Goal: Task Accomplishment & Management: Manage account settings

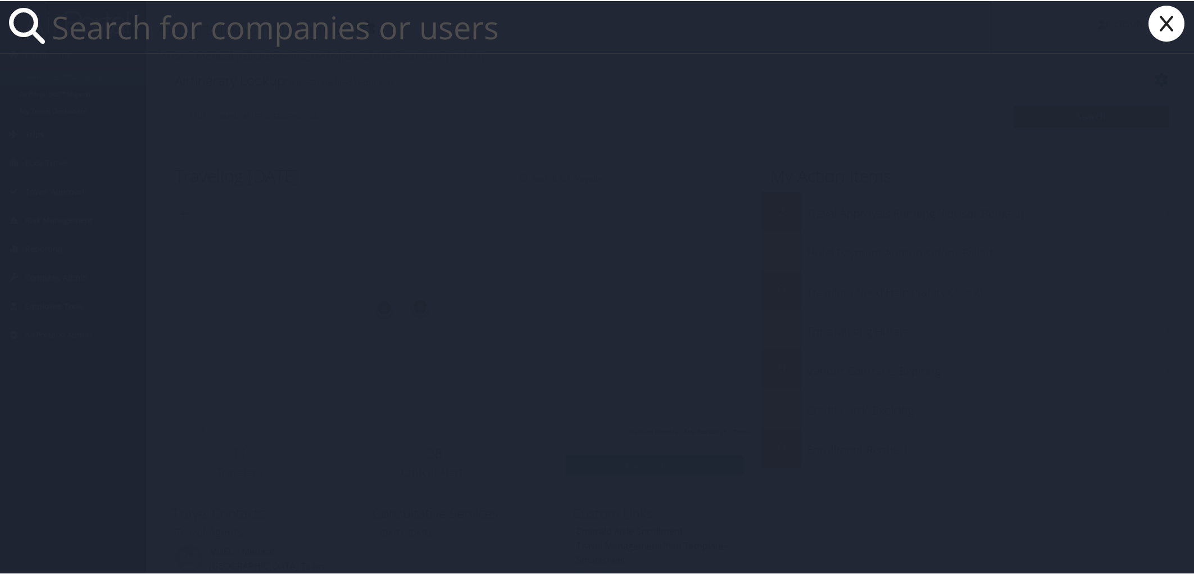
paste input "[PERSON_NAME]"
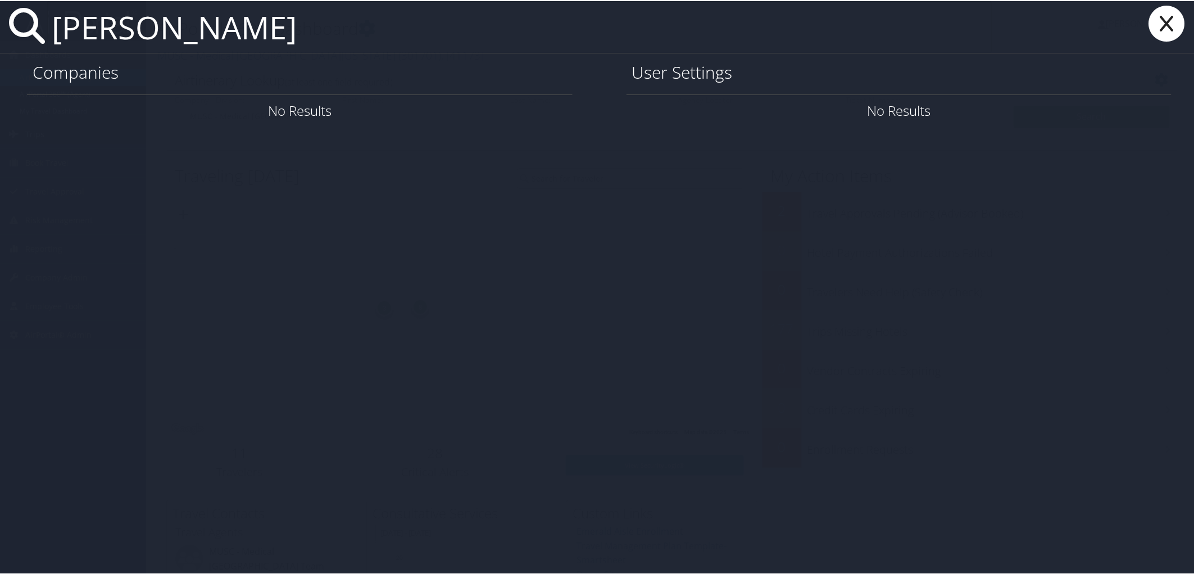
type input "Monica Wadhwa"
click at [1158, 13] on icon at bounding box center [1166, 22] width 45 height 36
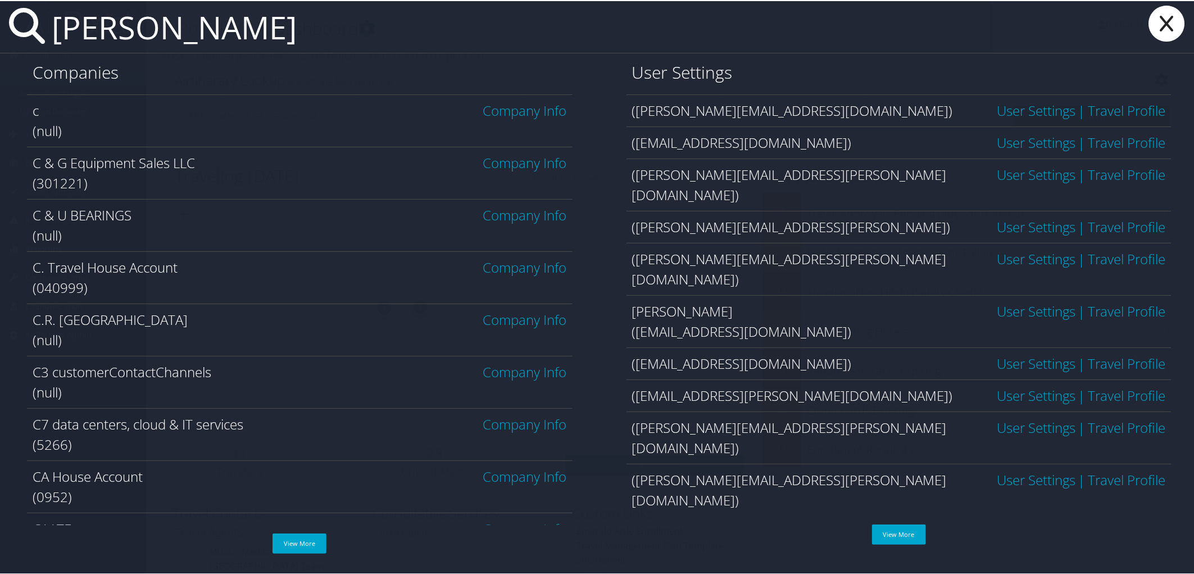
paste input "Haigh"
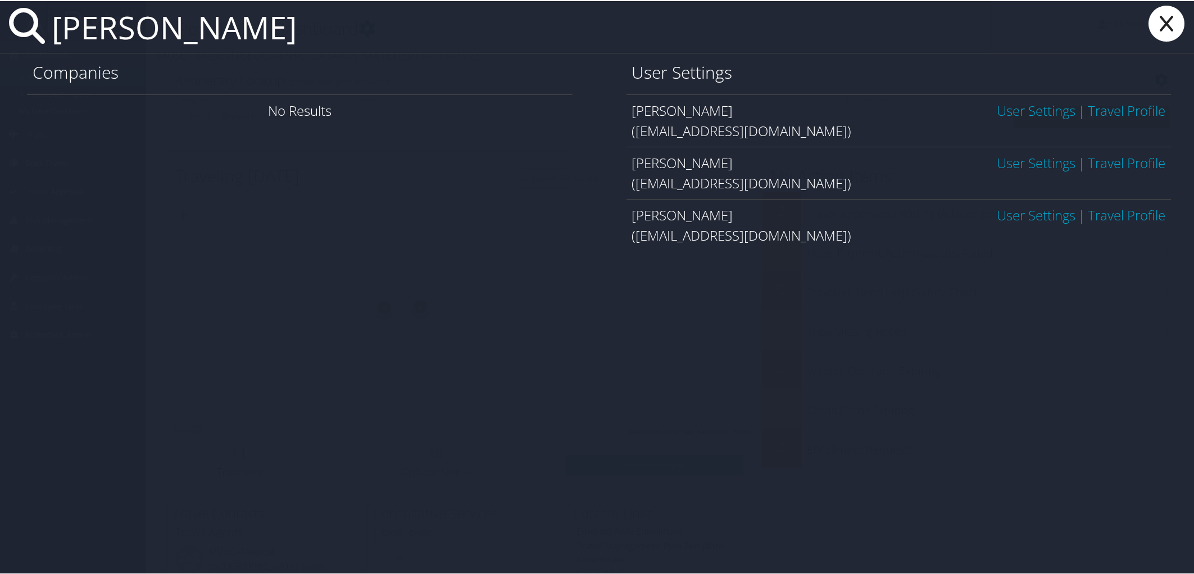
type input "charles Haigh"
click at [1034, 113] on link "User Settings" at bounding box center [1036, 109] width 79 height 19
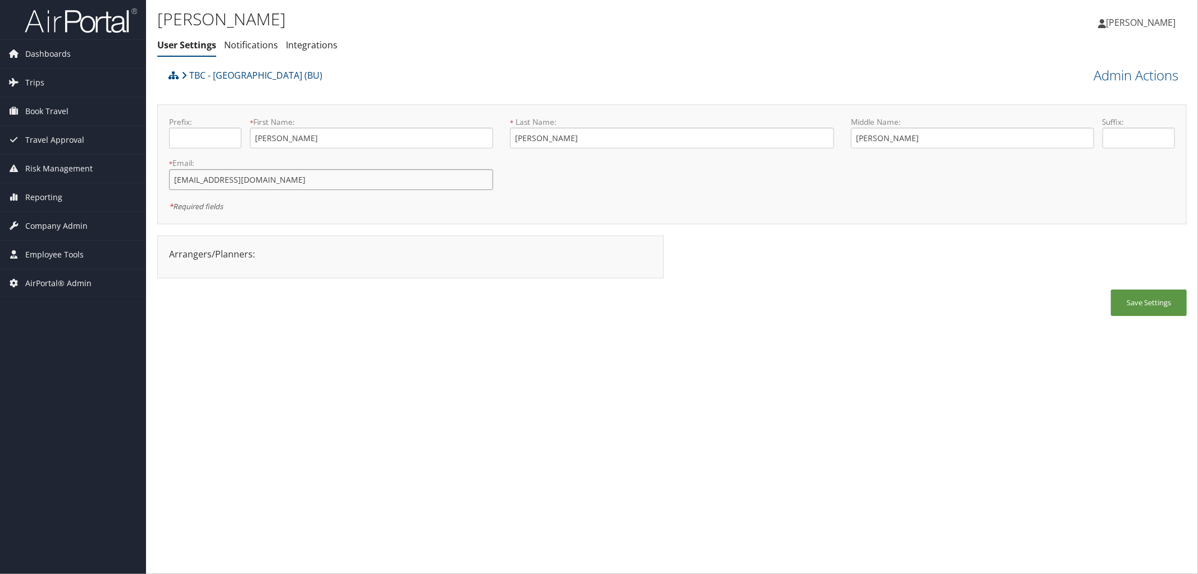
drag, startPoint x: 239, startPoint y: 178, endPoint x: 158, endPoint y: 185, distance: 81.3
click at [158, 185] on div "Prefix: * First Name: CHARLES This field is required * Last Name: HAIGH This fi…" at bounding box center [672, 165] width 1030 height 120
click at [529, 65] on div "TBC - Boston University (BU)" at bounding box center [544, 79] width 756 height 30
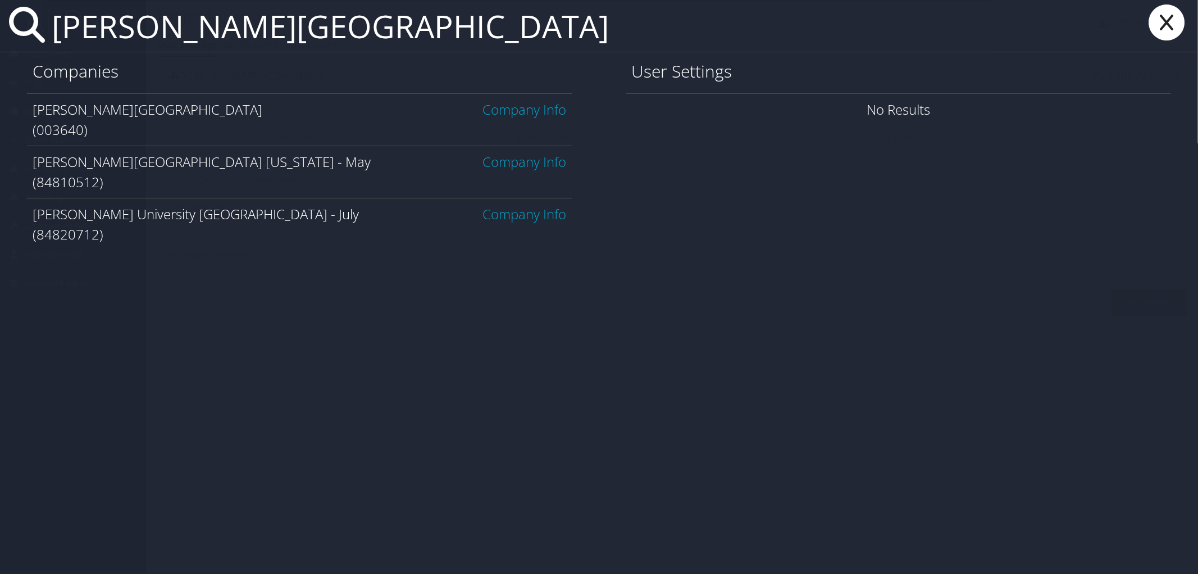
type input "troy university"
click at [543, 114] on link "Company Info" at bounding box center [525, 109] width 84 height 19
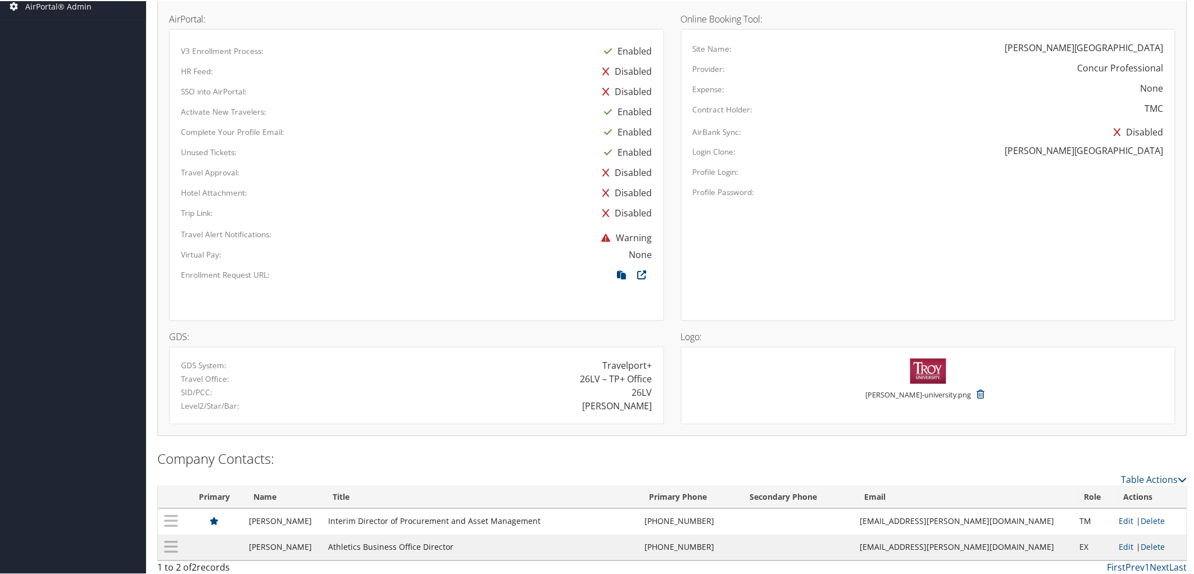
scroll to position [587, 0]
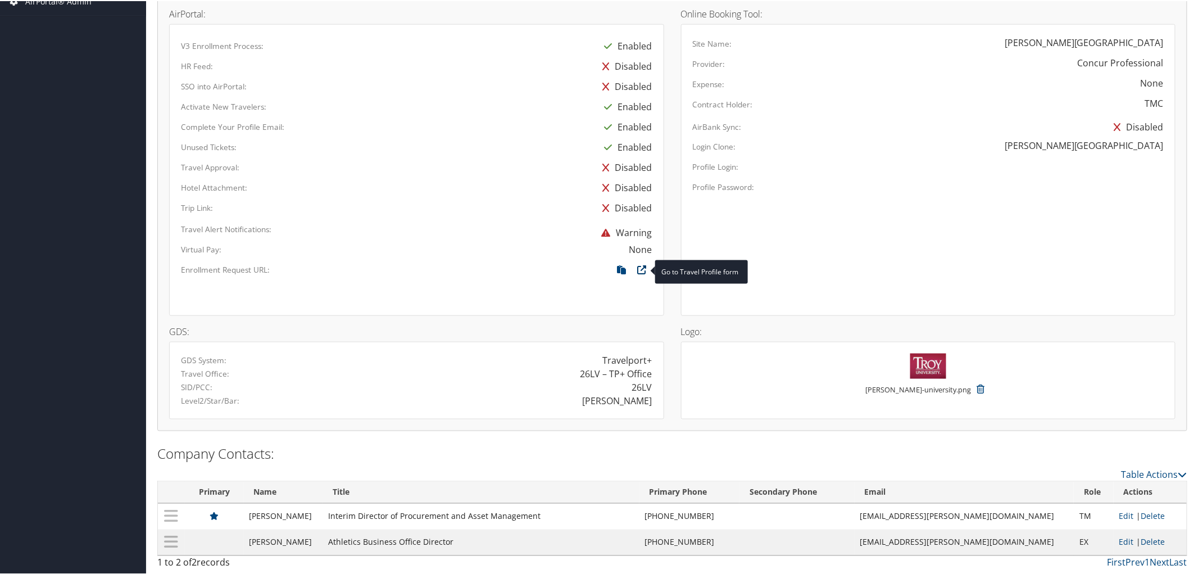
click at [639, 270] on icon at bounding box center [642, 271] width 20 height 15
click at [637, 262] on link at bounding box center [642, 268] width 20 height 12
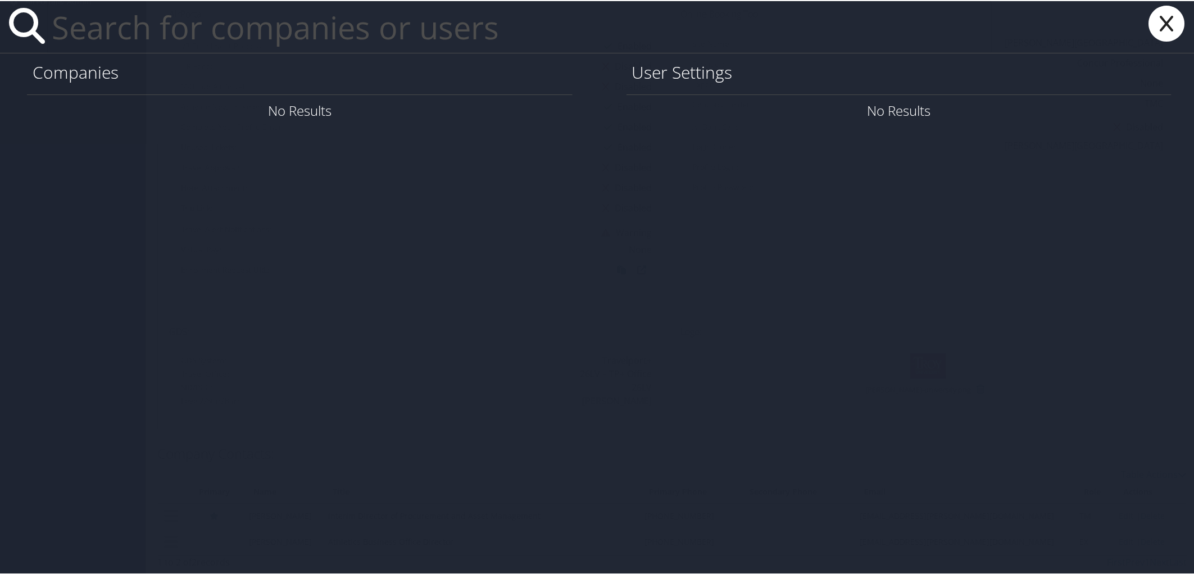
paste input "https://airportal.cbtat.com/enroll/003640"
type input "https://airportal.cbtat.com/enroll/003640"
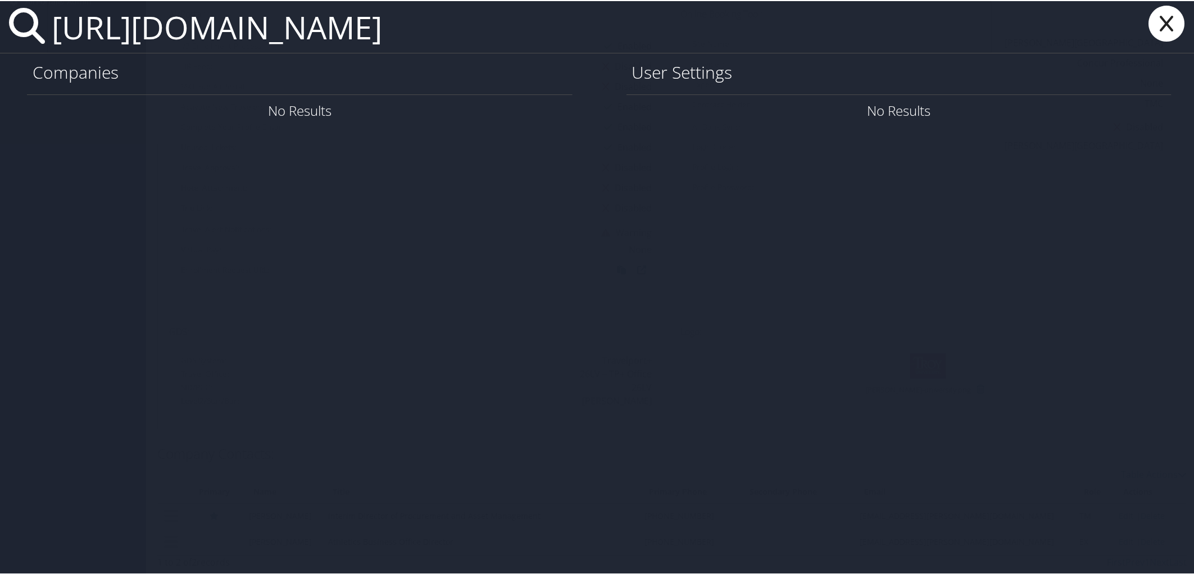
drag, startPoint x: 687, startPoint y: 15, endPoint x: -11, endPoint y: 61, distance: 699.9
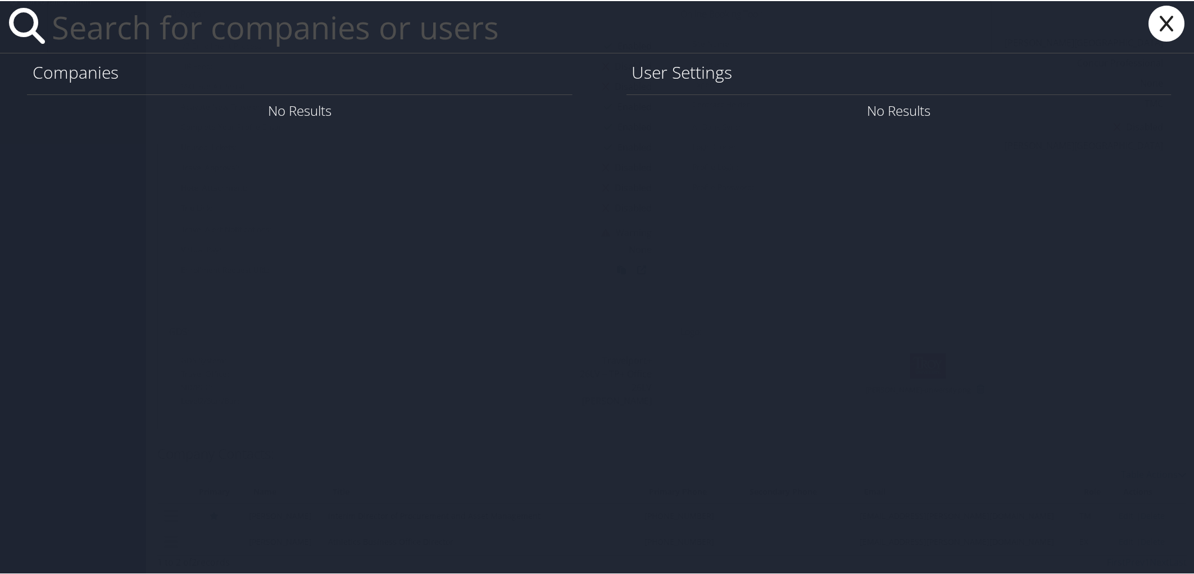
click at [225, 39] on input "text" at bounding box center [519, 26] width 944 height 52
paste input "gsun111608@troy.edu"
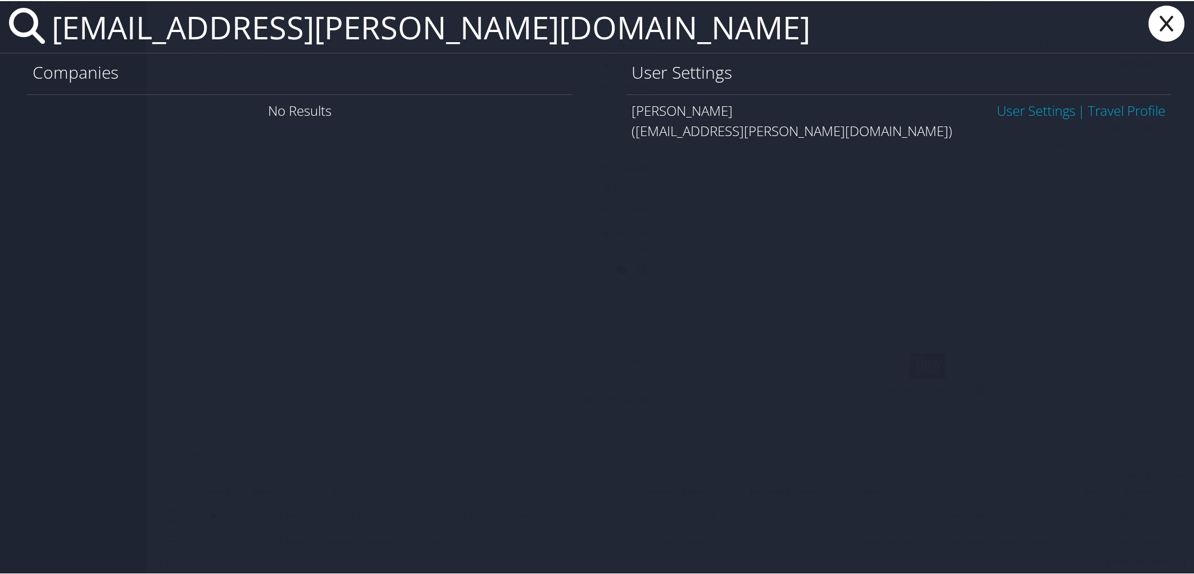
type input "gsun111608@troy.edu"
click at [998, 108] on link "User Settings" at bounding box center [1036, 109] width 79 height 19
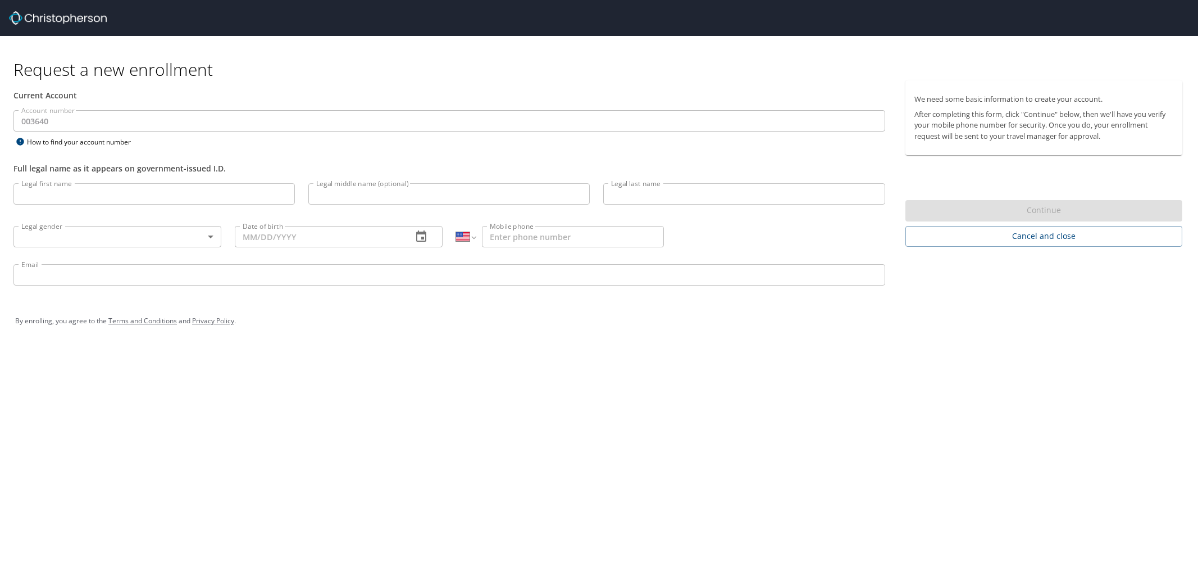
select select "US"
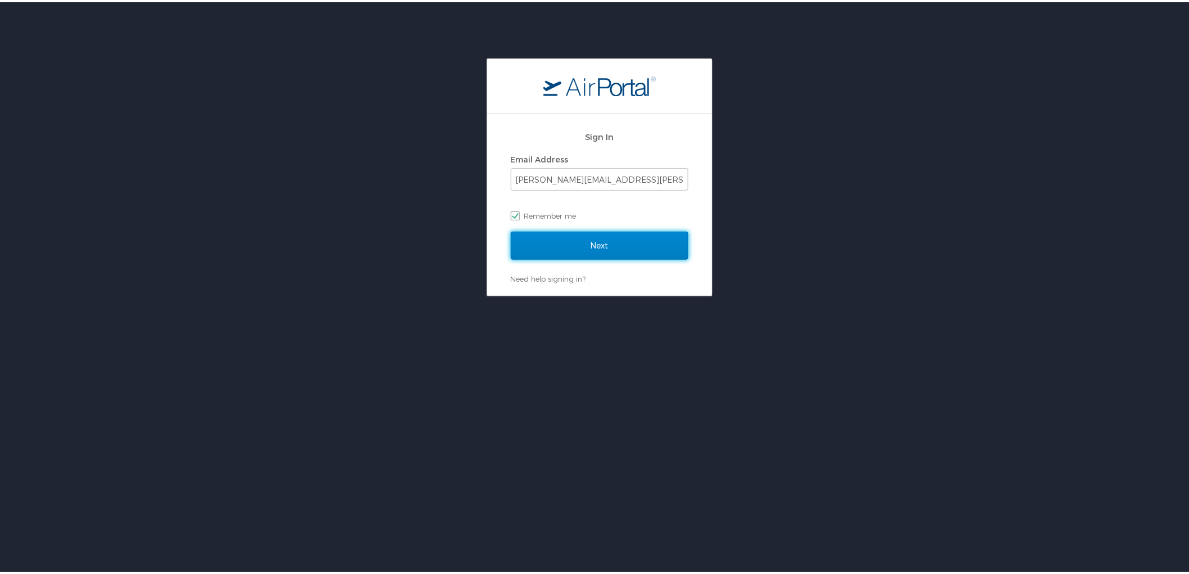
click at [632, 251] on input "Next" at bounding box center [600, 243] width 178 height 28
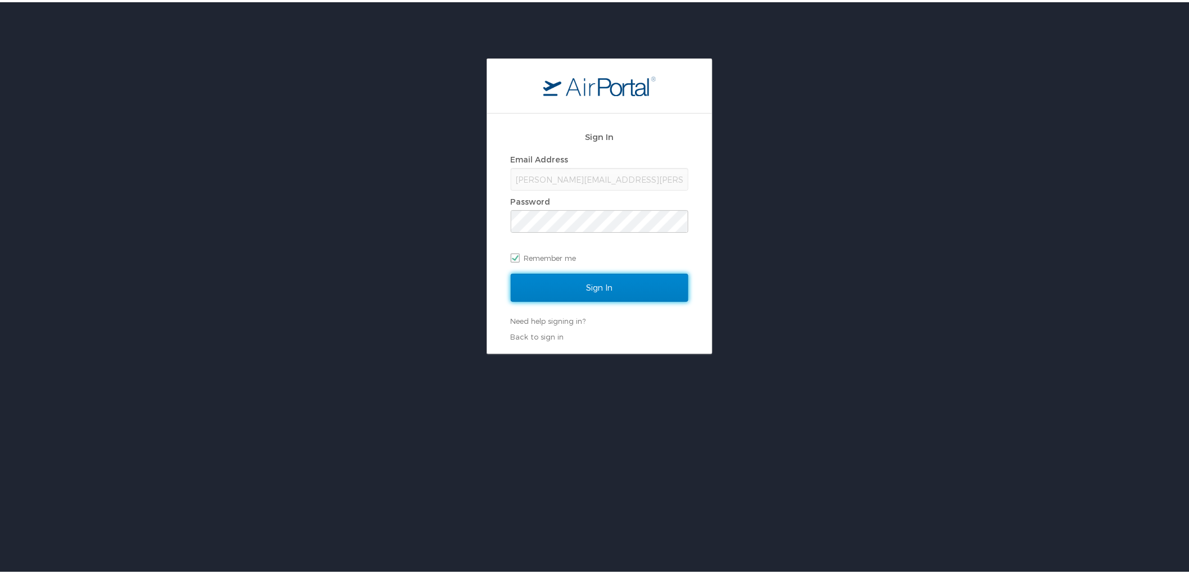
click at [644, 284] on input "Sign In" at bounding box center [600, 285] width 178 height 28
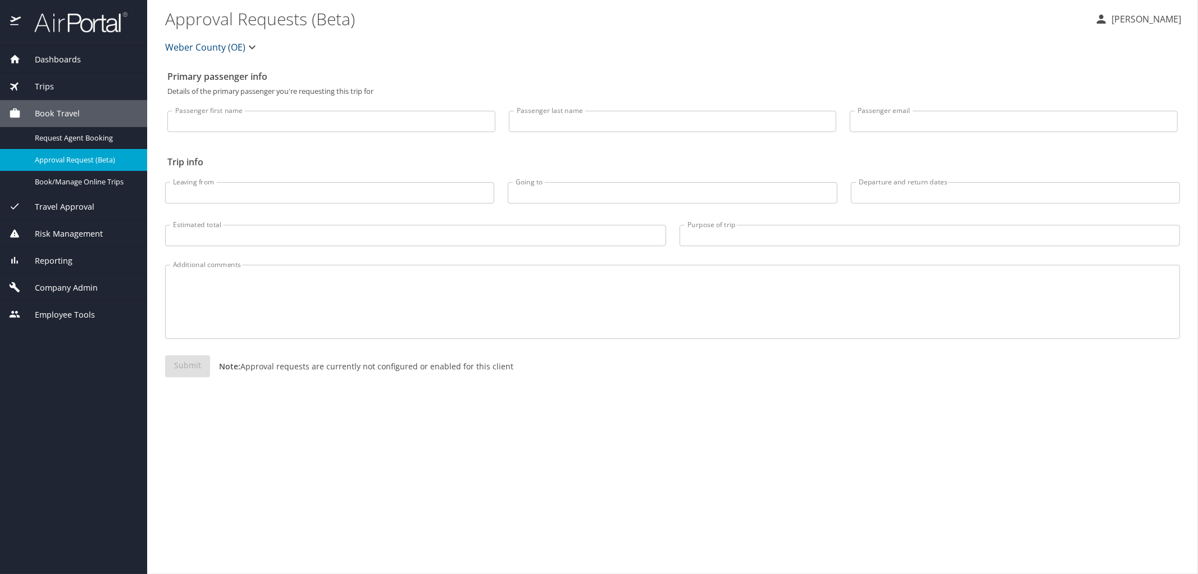
click at [217, 49] on span "Weber County (OE)" at bounding box center [205, 47] width 80 height 16
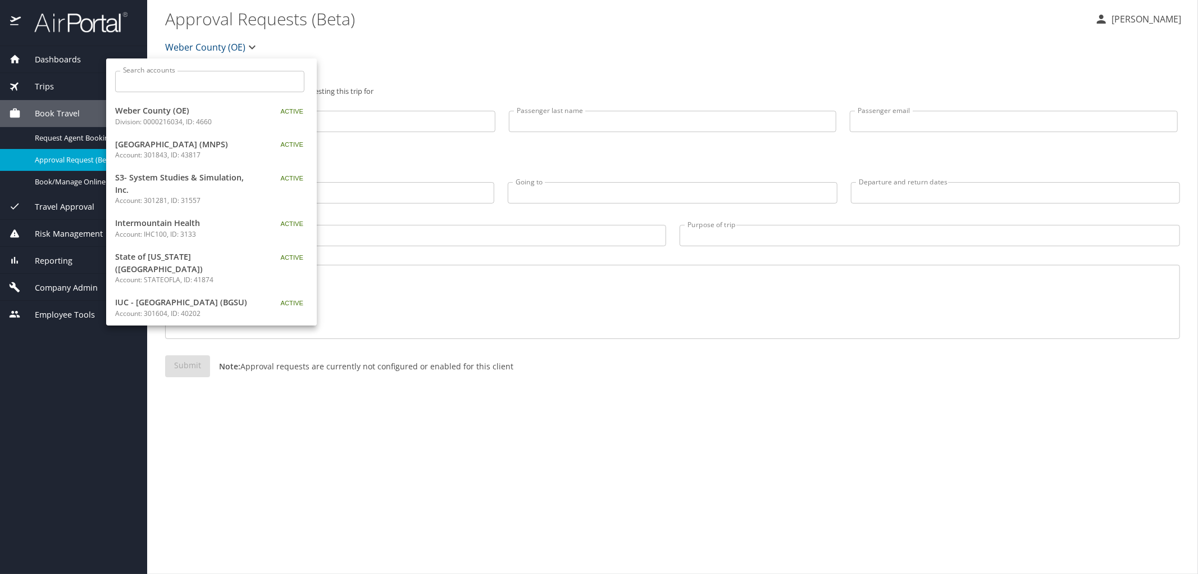
click at [206, 88] on input "Search accounts" at bounding box center [213, 81] width 182 height 21
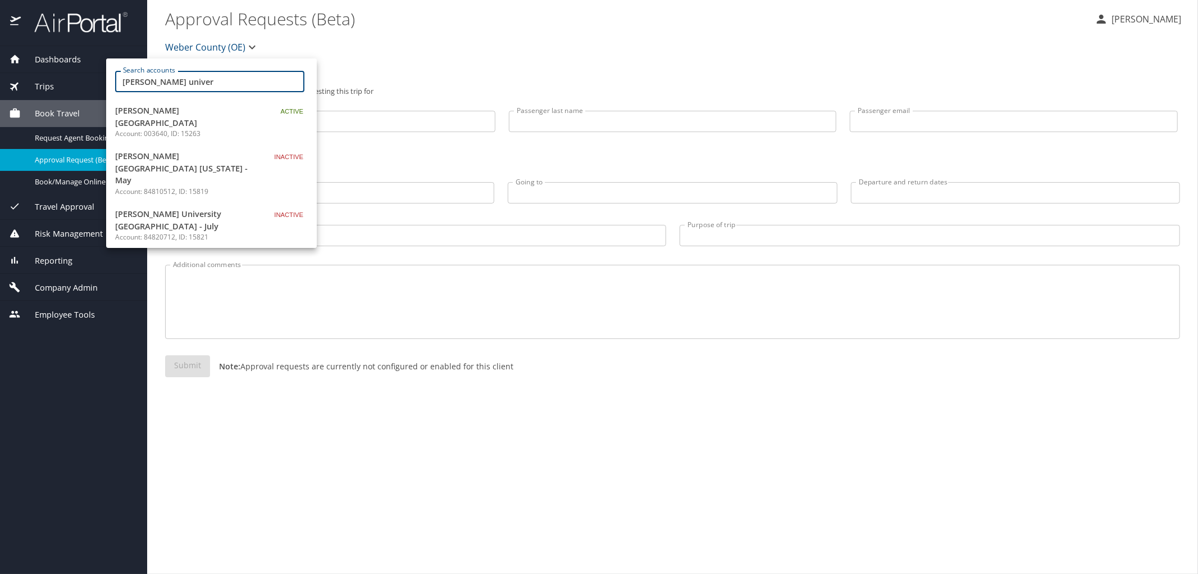
type input "troy univer"
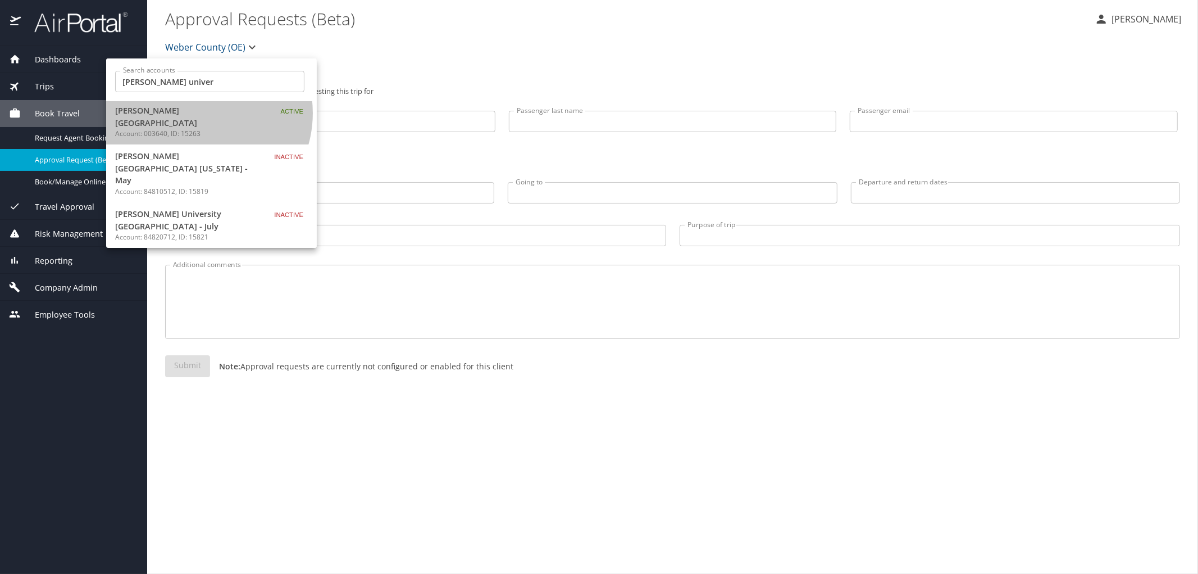
click at [195, 113] on span "[PERSON_NAME][GEOGRAPHIC_DATA]" at bounding box center [185, 117] width 140 height 24
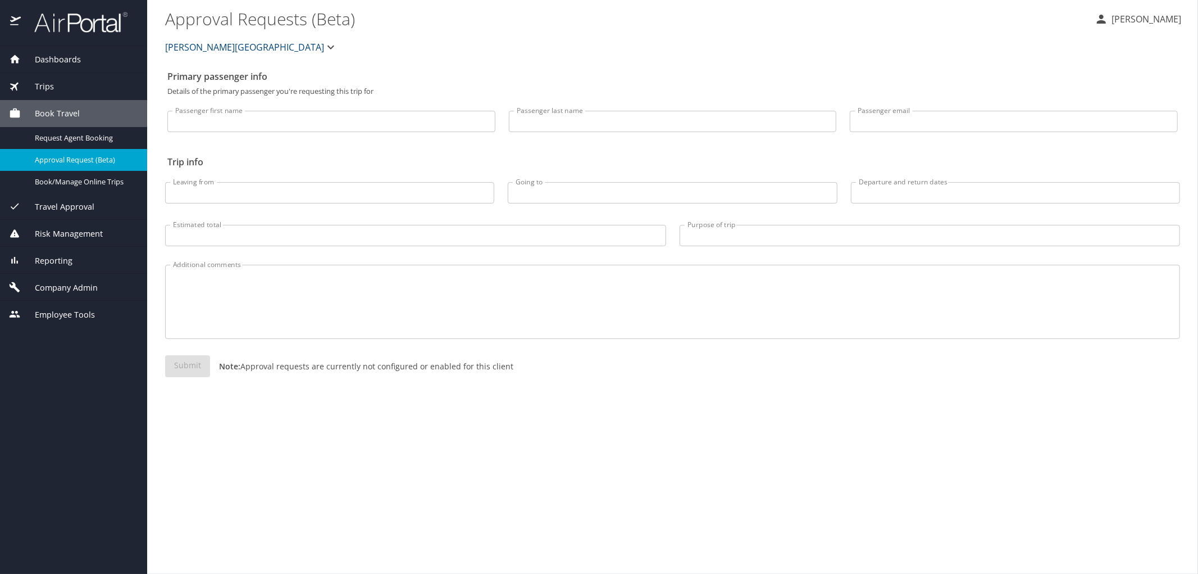
click at [54, 23] on img at bounding box center [75, 22] width 106 height 22
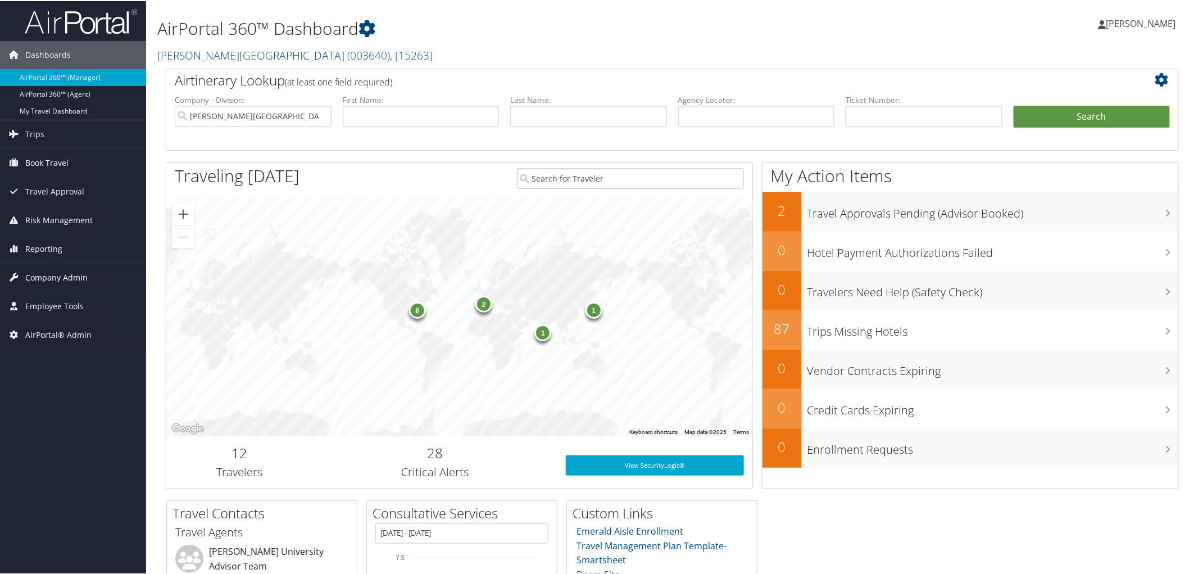
click at [40, 271] on span "Company Admin" at bounding box center [56, 276] width 62 height 28
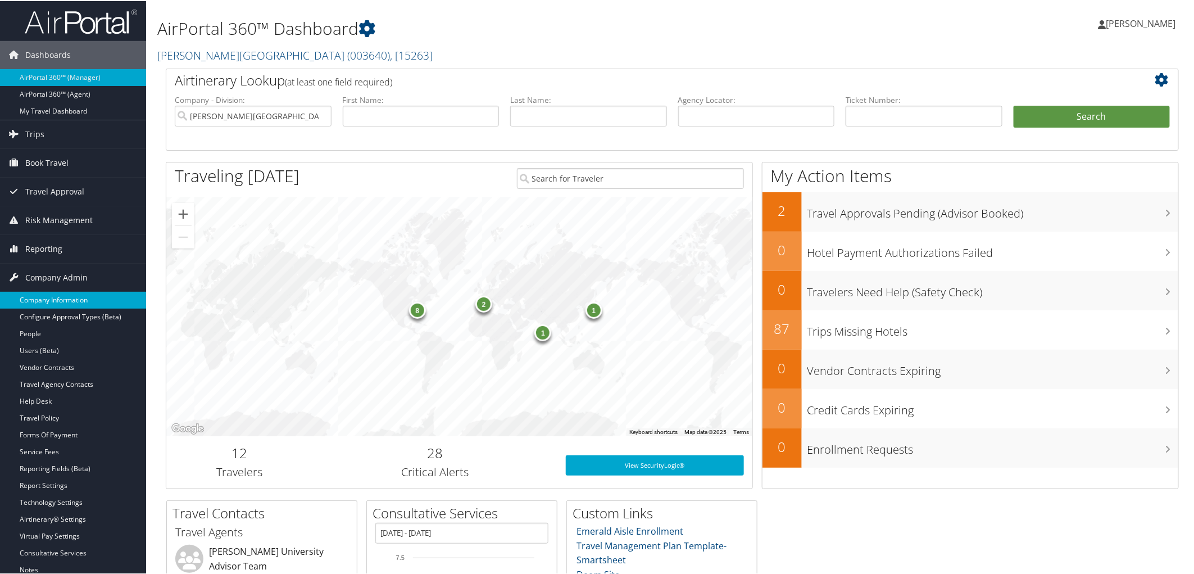
click at [40, 293] on link "Company Information" at bounding box center [73, 298] width 146 height 17
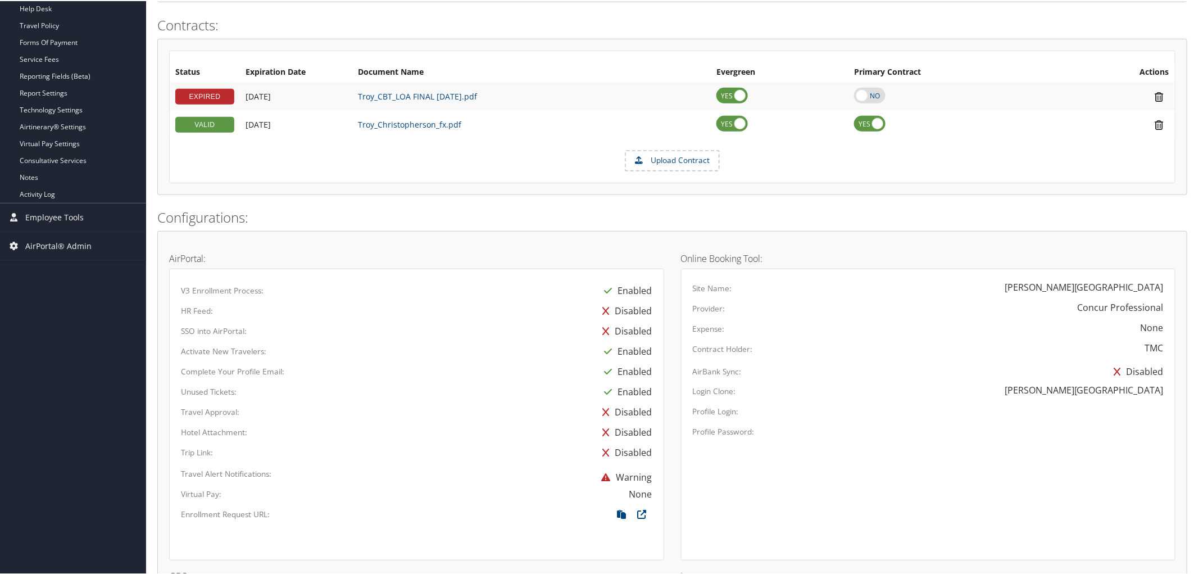
scroll to position [437, 0]
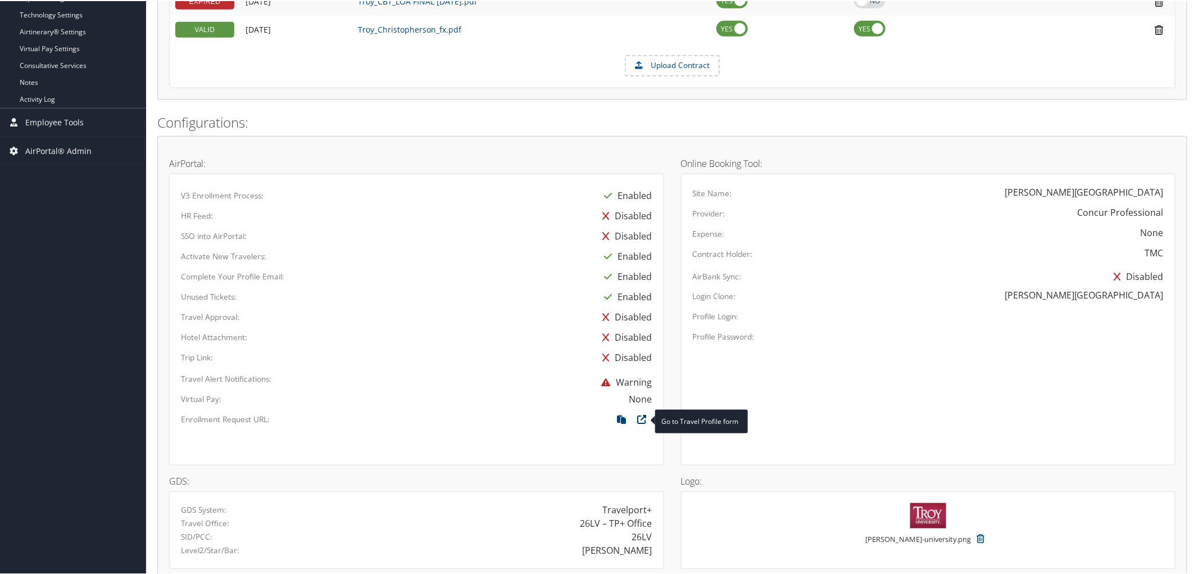
click at [643, 419] on icon at bounding box center [642, 421] width 20 height 15
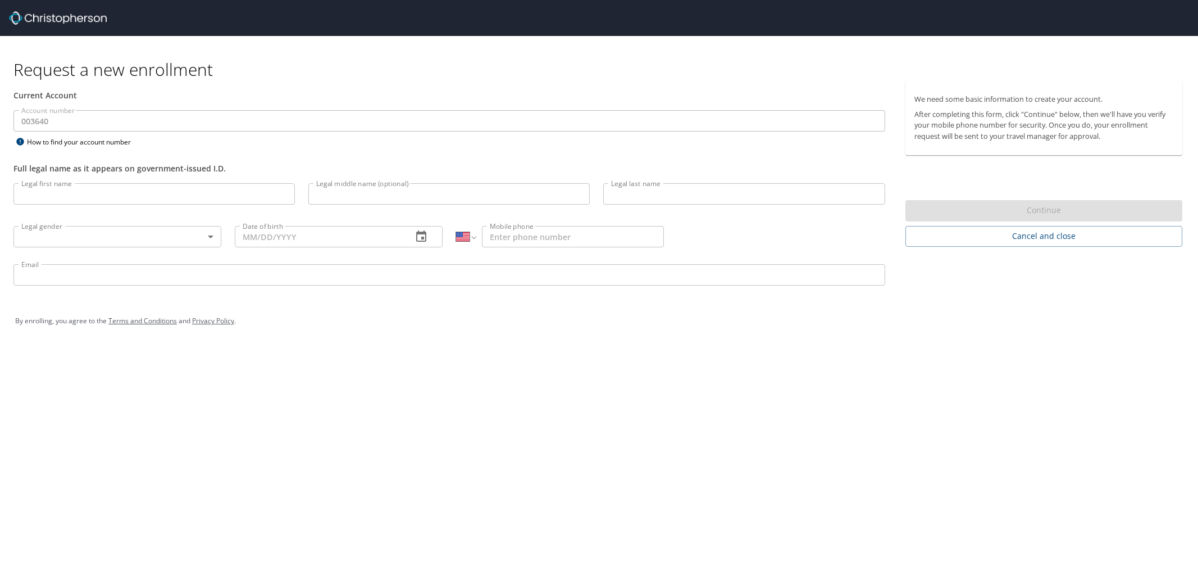
select select "US"
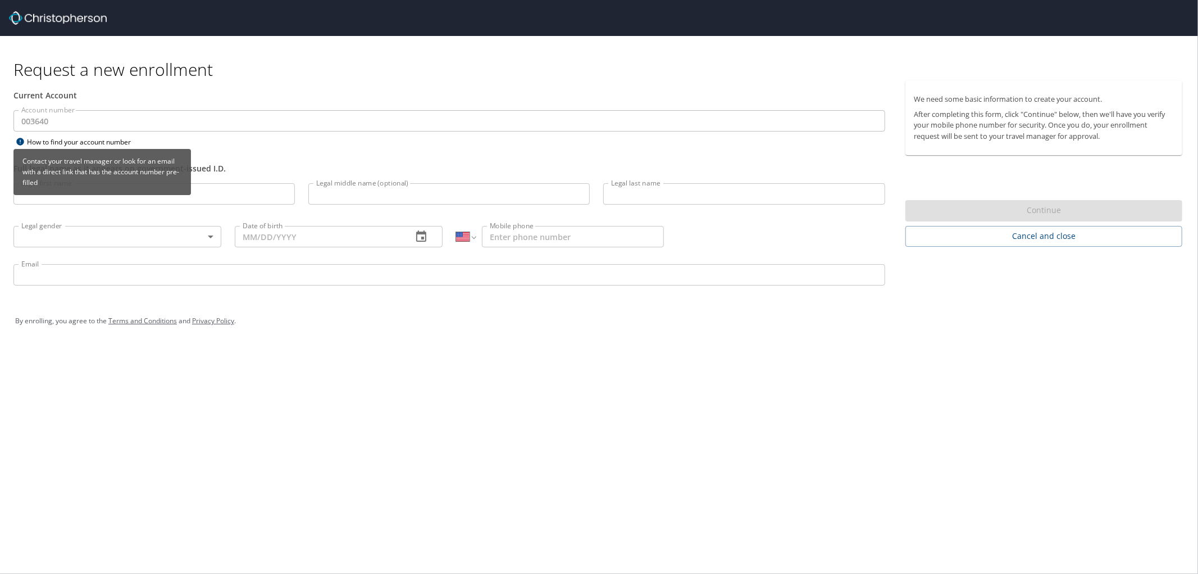
click at [87, 143] on div "How to find your account number" at bounding box center [83, 142] width 140 height 14
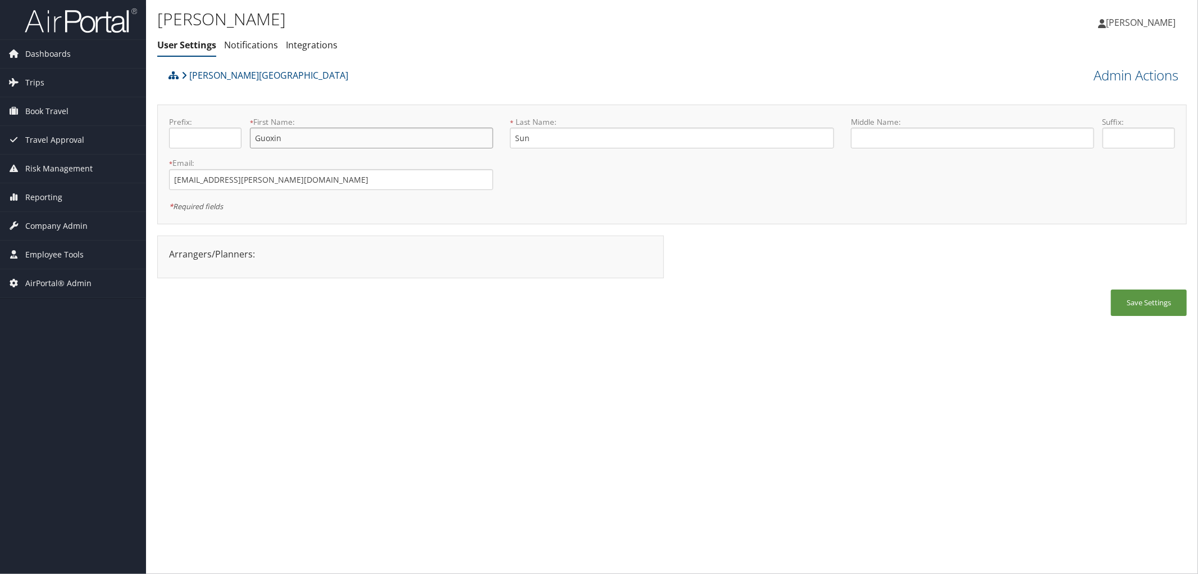
drag, startPoint x: 294, startPoint y: 137, endPoint x: 220, endPoint y: 142, distance: 74.9
click at [220, 142] on div "Prefix: * First Name: Guoxin This field is required" at bounding box center [331, 136] width 341 height 41
drag, startPoint x: 545, startPoint y: 140, endPoint x: 510, endPoint y: 147, distance: 35.5
click at [510, 147] on input "Sun" at bounding box center [672, 138] width 324 height 21
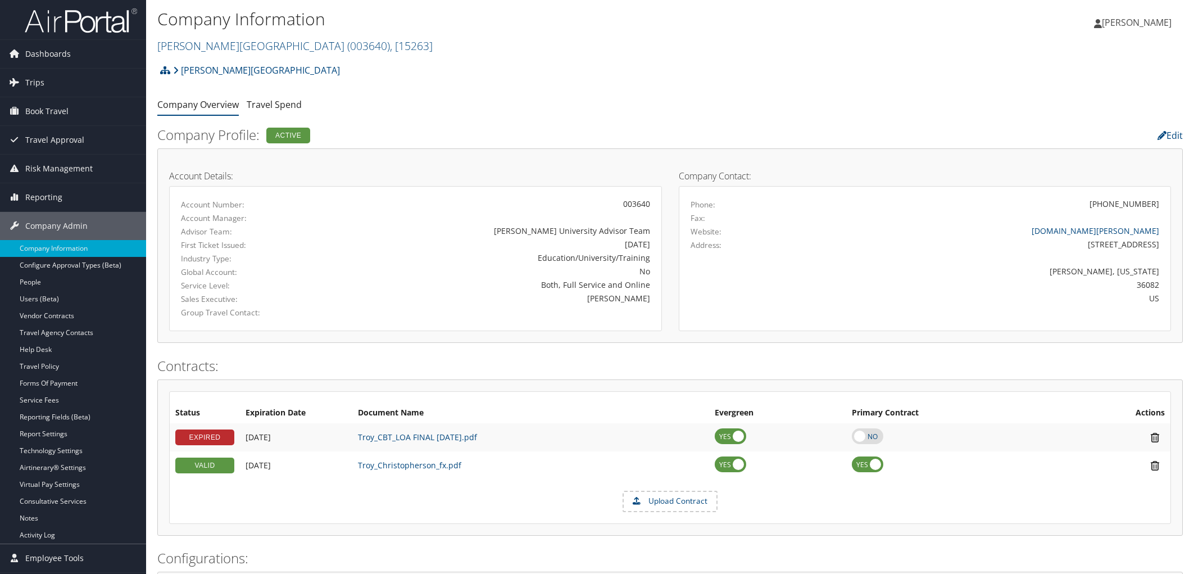
scroll to position [587, 0]
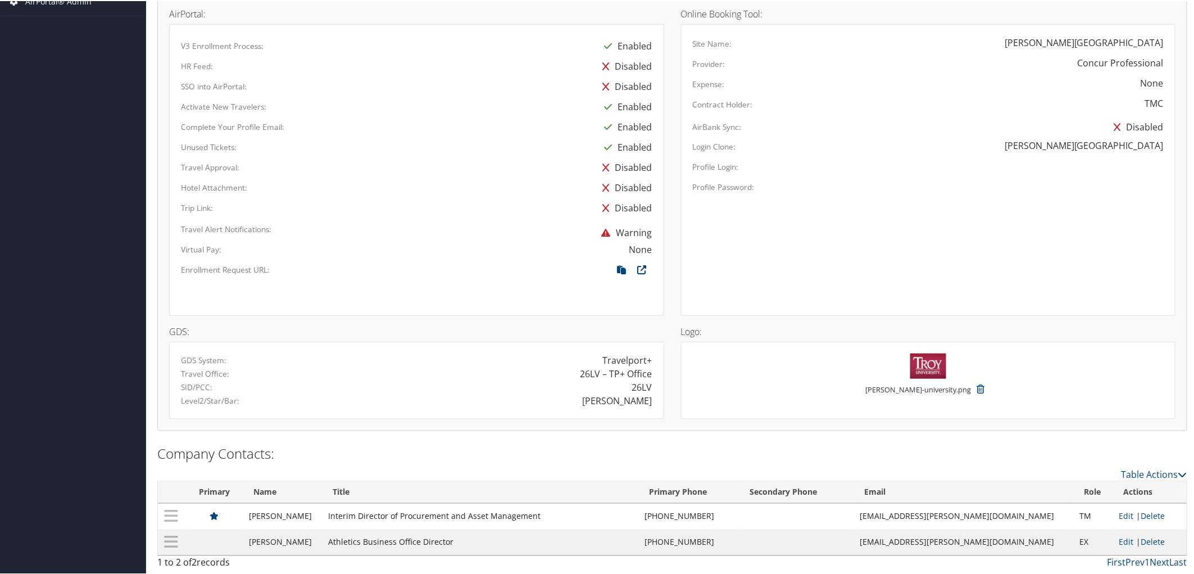
click at [312, 51] on div "V3 Enrollment Process: Enabled" at bounding box center [416, 45] width 488 height 20
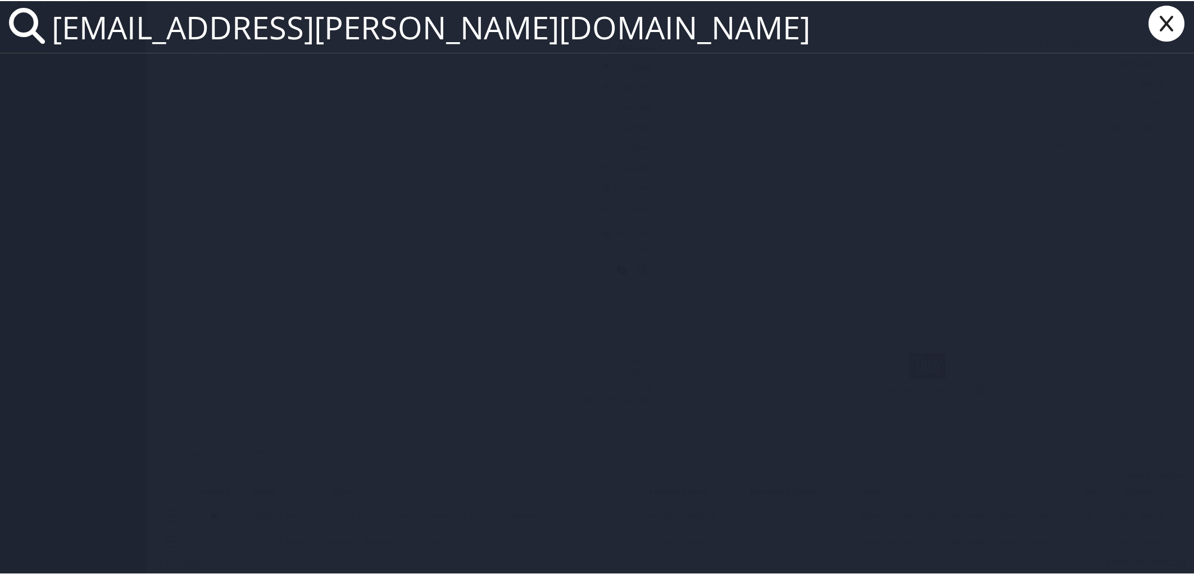
paste input "tiffany.jones@selecthealth.org"
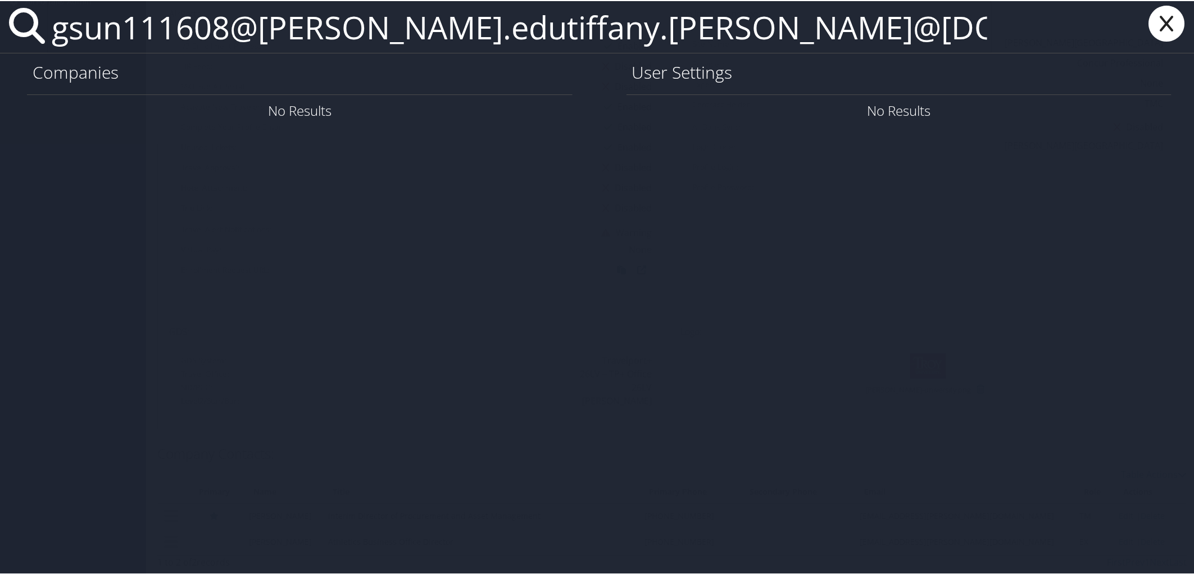
type input "gsun111608@troy.edutiffany.jones@selecthealth.org"
click at [1160, 24] on icon at bounding box center [1166, 22] width 45 height 36
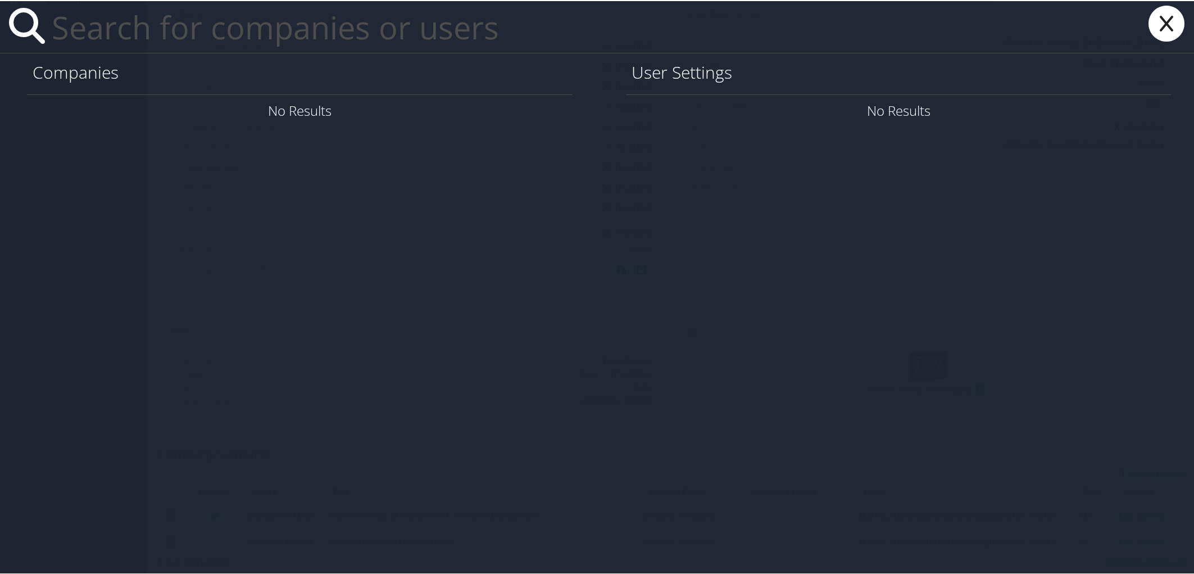
paste input "tiffany.jones@selecthealth.org"
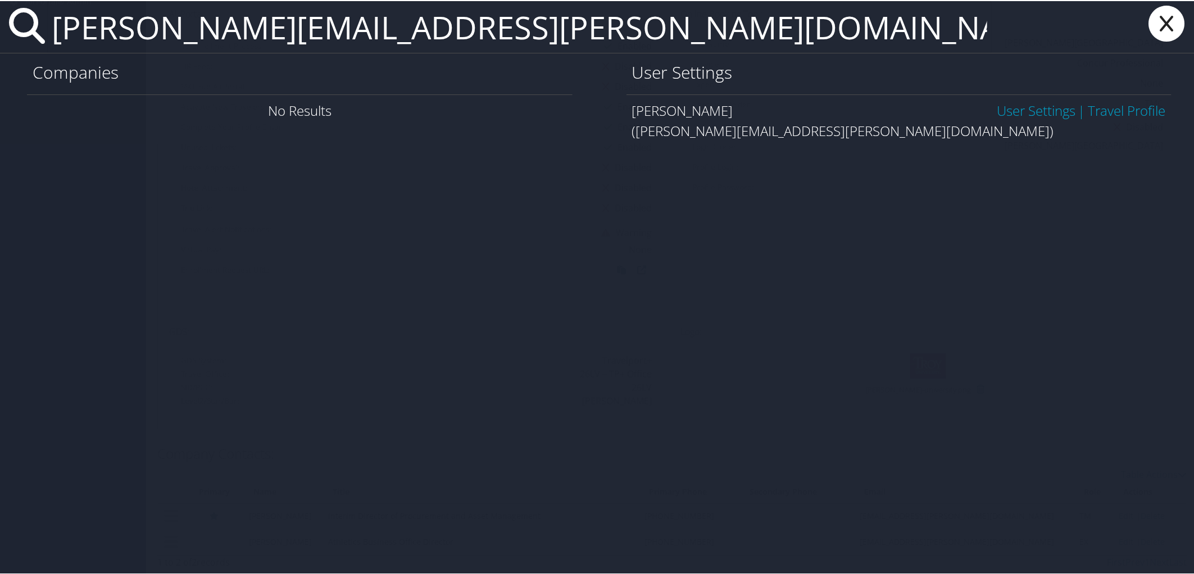
type input "tiffany.jones@selecthealth.org"
click at [1024, 109] on link "User Settings" at bounding box center [1036, 109] width 79 height 19
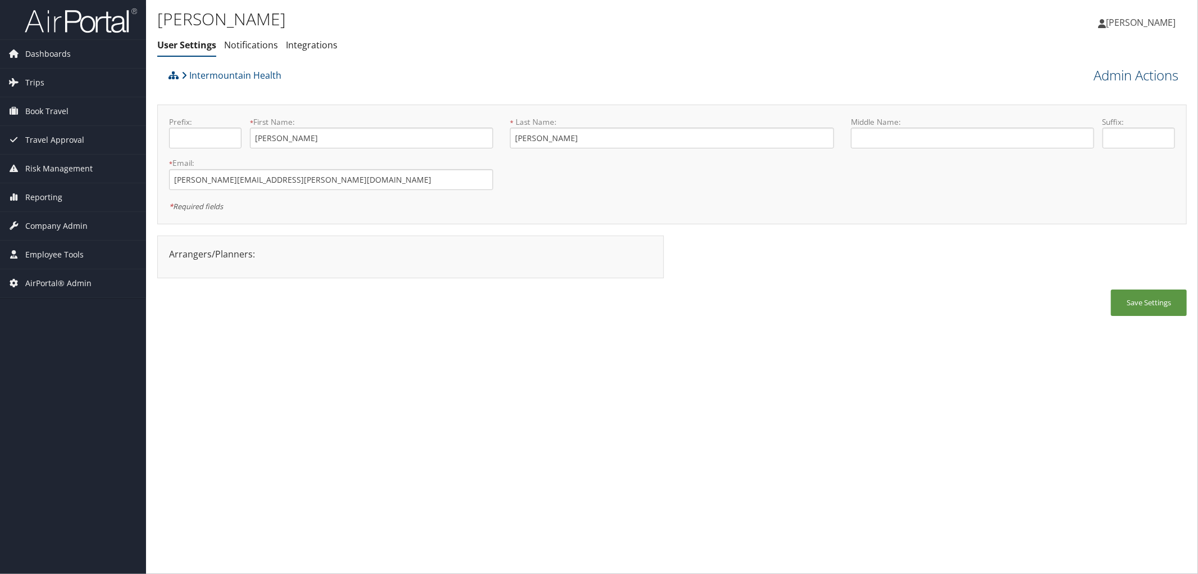
click at [1122, 80] on link "Admin Actions" at bounding box center [1136, 75] width 85 height 19
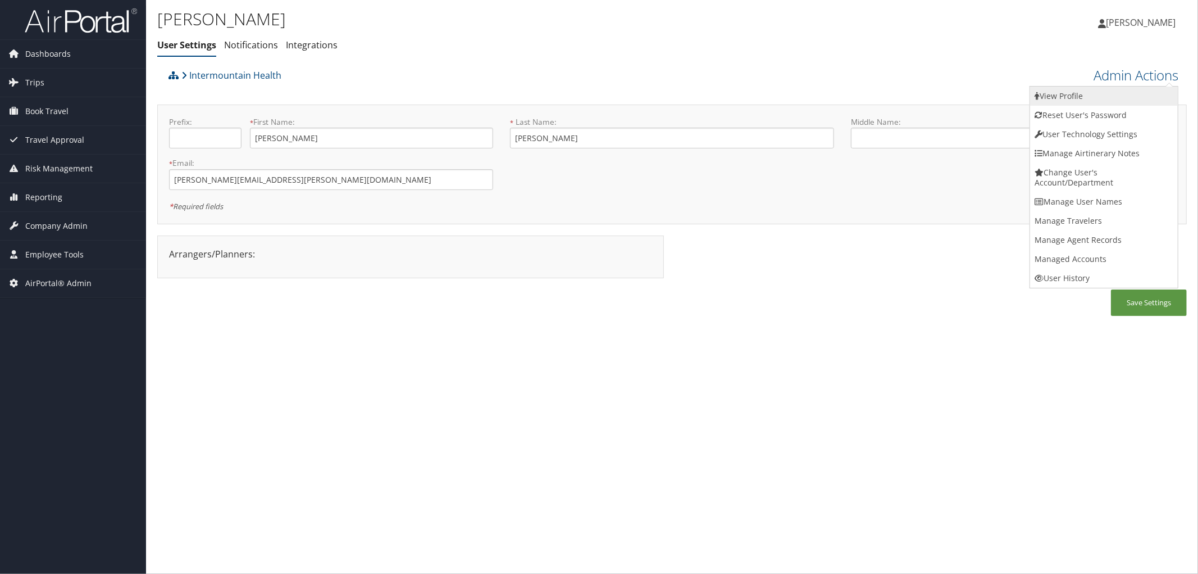
click at [1103, 97] on link "View Profile" at bounding box center [1104, 96] width 148 height 19
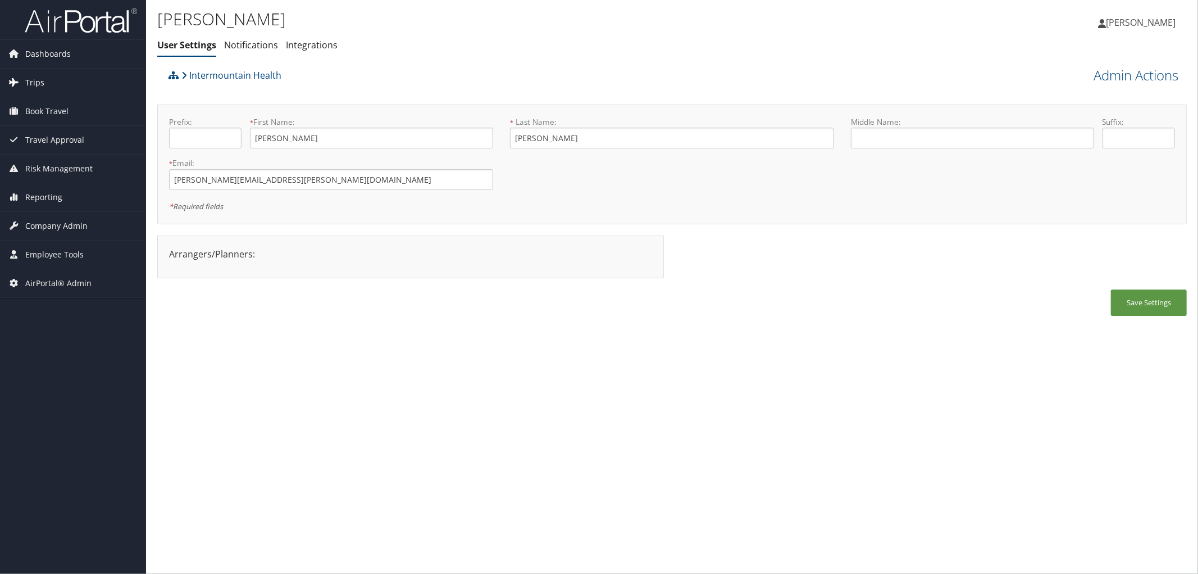
click at [32, 82] on span "Trips" at bounding box center [34, 83] width 19 height 28
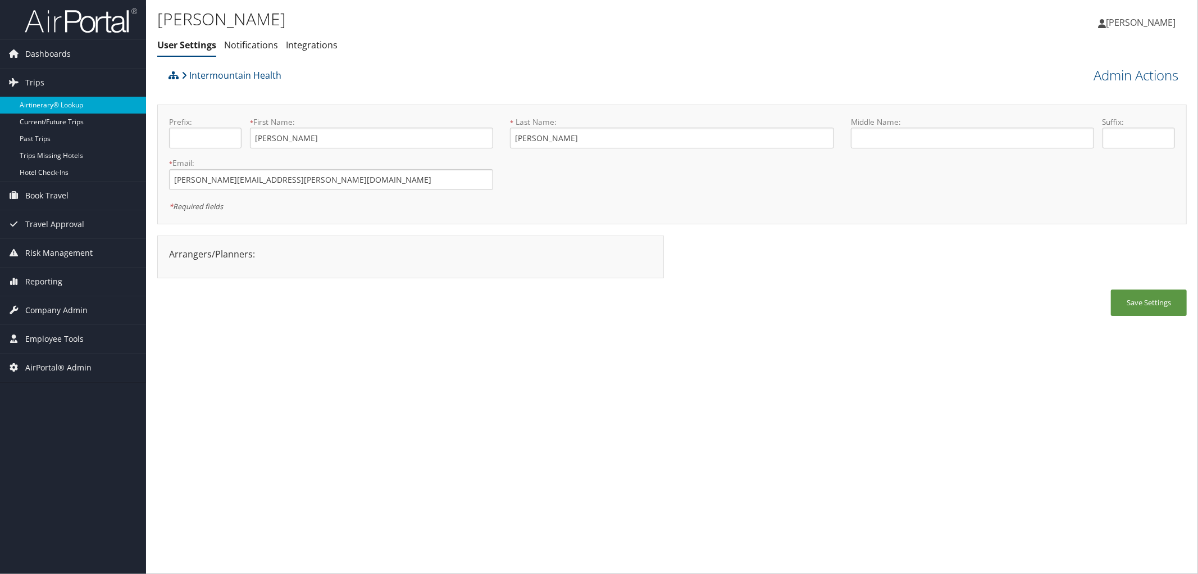
click at [46, 101] on link "Airtinerary® Lookup" at bounding box center [73, 105] width 146 height 17
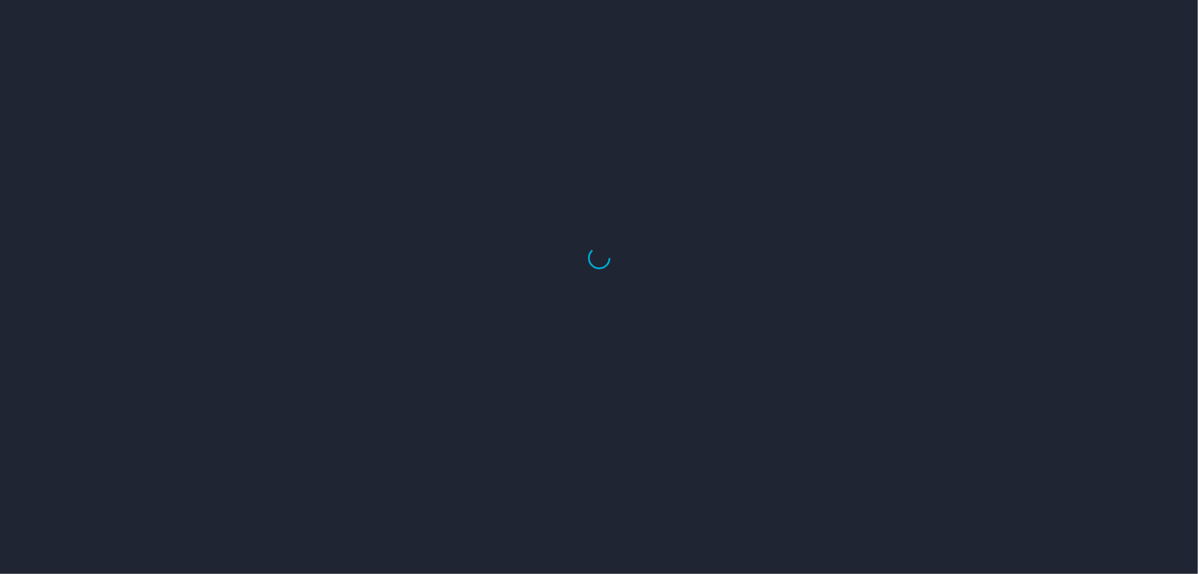
select select "US"
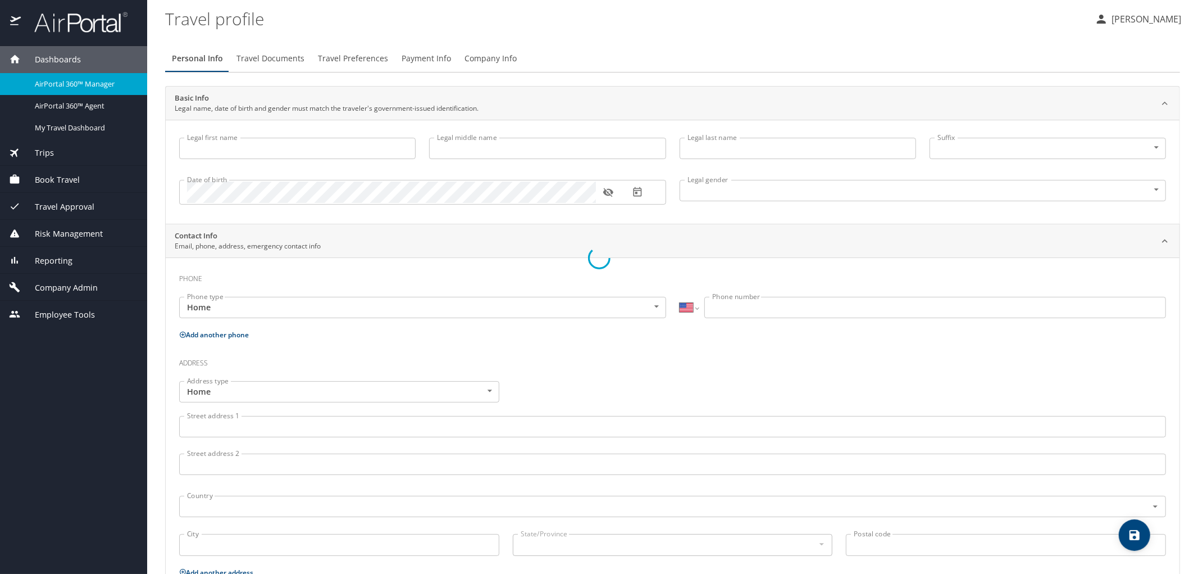
type input "[PERSON_NAME]"
type input "Jones"
type input "Female"
select select "US"
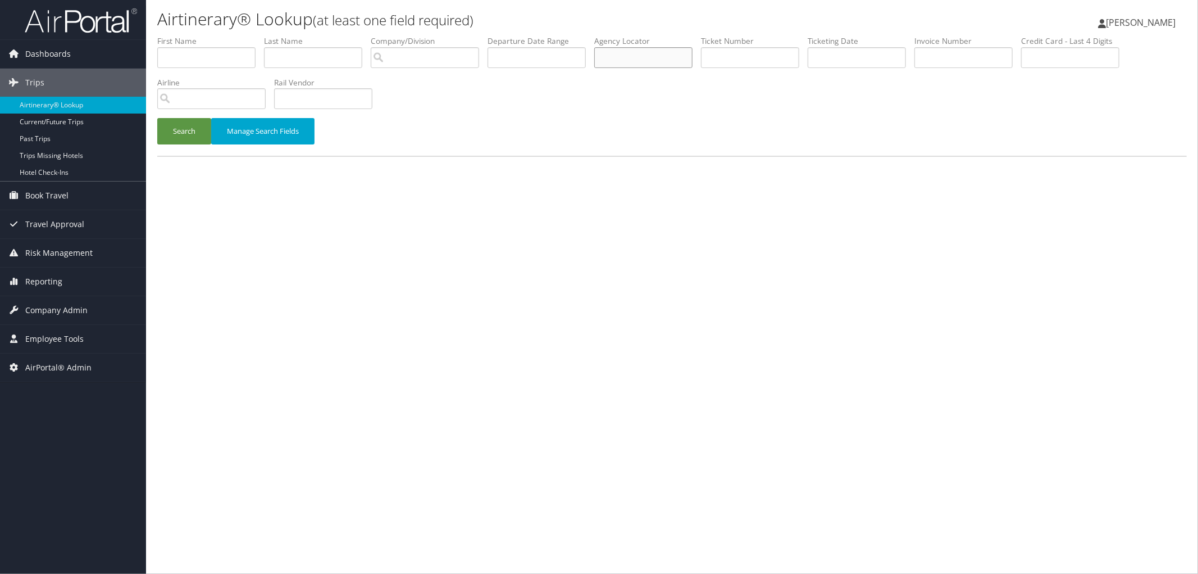
click at [662, 59] on input "text" at bounding box center [643, 57] width 98 height 21
paste input "DKVZYL"
click at [183, 124] on button "Search" at bounding box center [184, 131] width 54 height 26
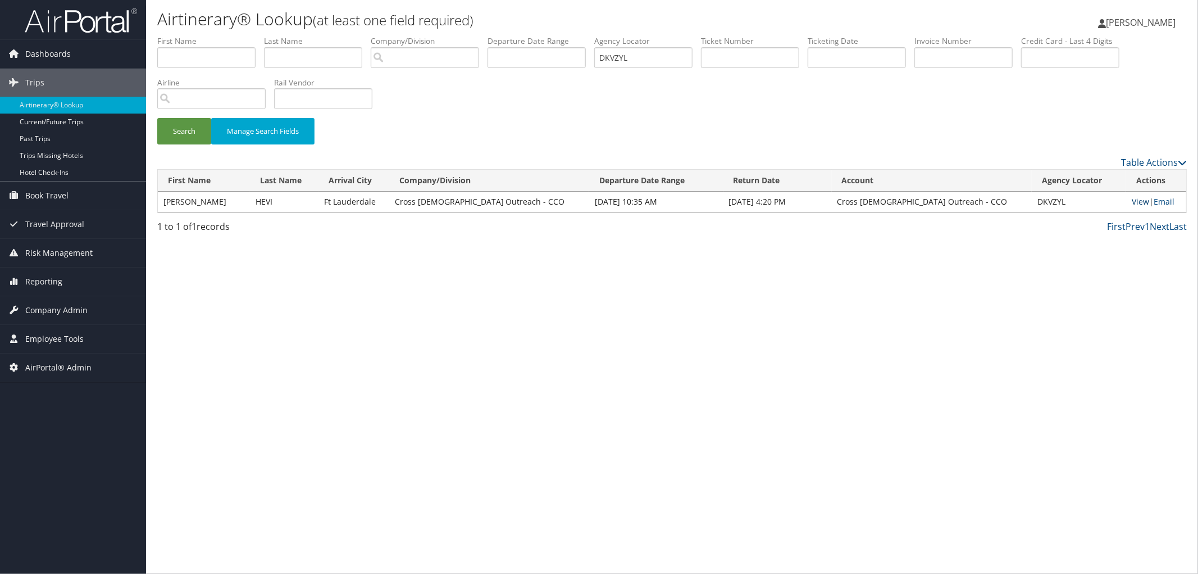
click at [1132, 205] on link "View" at bounding box center [1140, 201] width 17 height 11
drag, startPoint x: 669, startPoint y: 51, endPoint x: 585, endPoint y: 54, distance: 83.8
click at [585, 35] on ul "First Name Last Name Departure City Arrival City Company/Division Airport/City …" at bounding box center [672, 35] width 1030 height 0
type input "dkvx35"
click at [157, 118] on button "Search" at bounding box center [184, 131] width 54 height 26
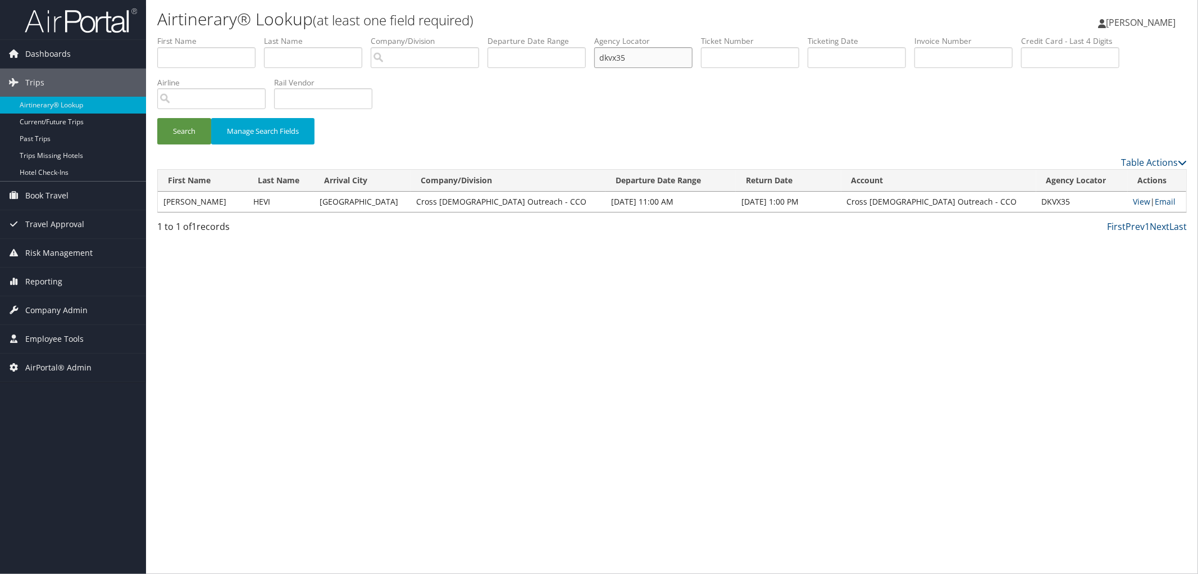
drag, startPoint x: 655, startPoint y: 60, endPoint x: 614, endPoint y: 63, distance: 41.2
click at [614, 35] on ul "First Name Last Name Departure City Arrival City Company/Division Airport/City …" at bounding box center [672, 35] width 1030 height 0
click at [670, 60] on input "dkvx35" at bounding box center [643, 57] width 98 height 21
click at [157, 118] on button "Search" at bounding box center [184, 131] width 54 height 26
drag, startPoint x: 670, startPoint y: 60, endPoint x: 608, endPoint y: 51, distance: 61.9
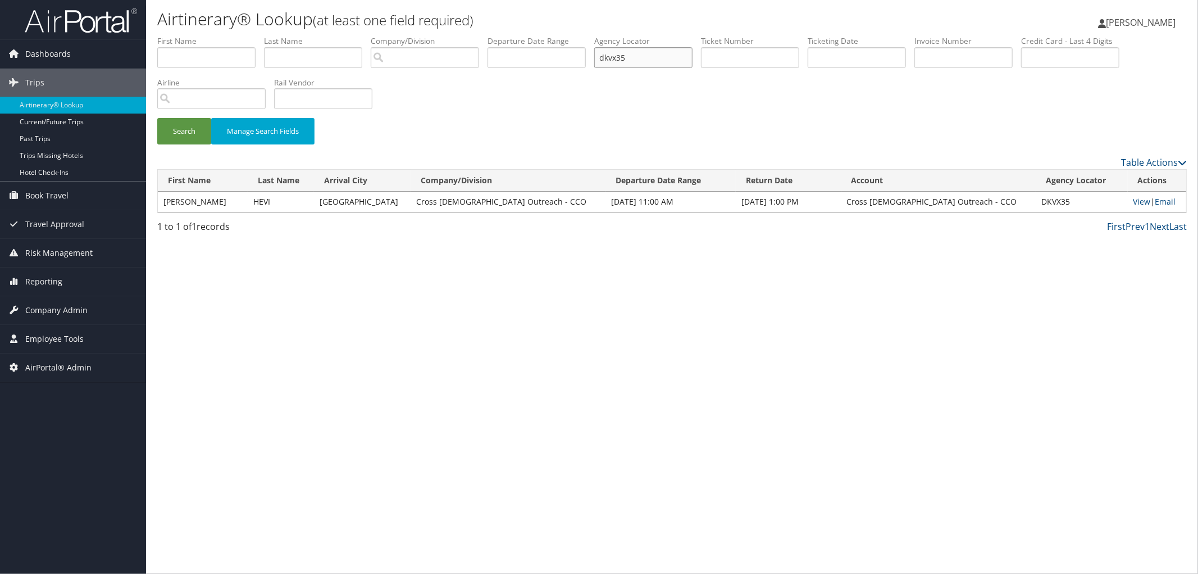
click at [608, 35] on ul "First Name Last Name Departure City Arrival City Company/Division Airport/City …" at bounding box center [672, 35] width 1030 height 0
click at [1134, 199] on link "View" at bounding box center [1142, 201] width 17 height 11
click at [355, 301] on div "Airtinerary® Lookup (at least one field required) Trudy Jeffs Trudy Jeffs My Se…" at bounding box center [672, 287] width 1052 height 574
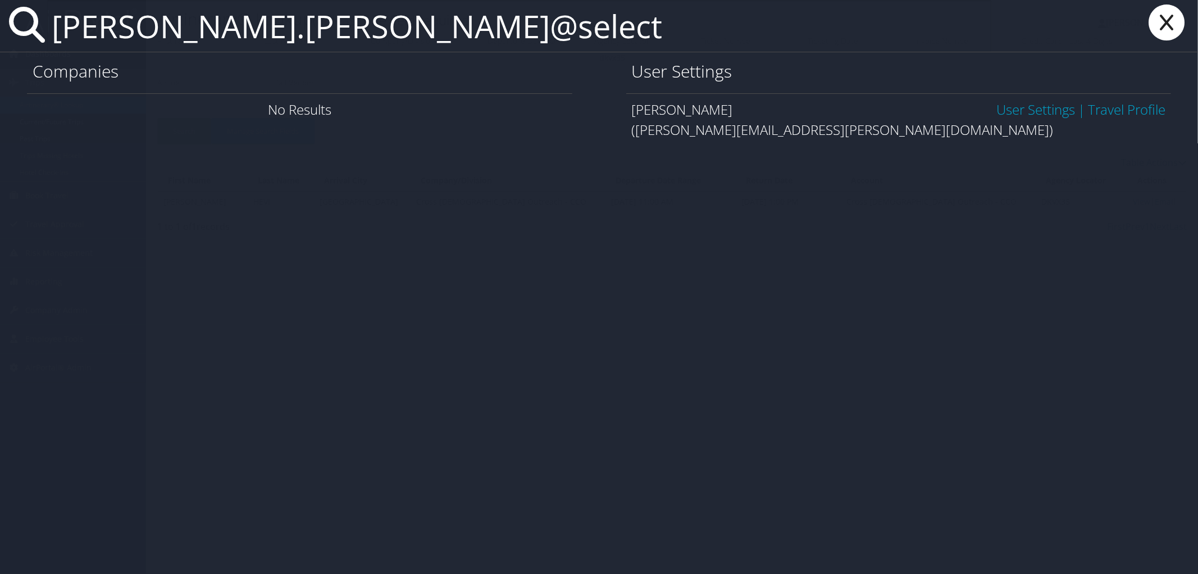
type input "tiffany.jones@select"
click at [999, 104] on link "User Settings" at bounding box center [1036, 109] width 79 height 19
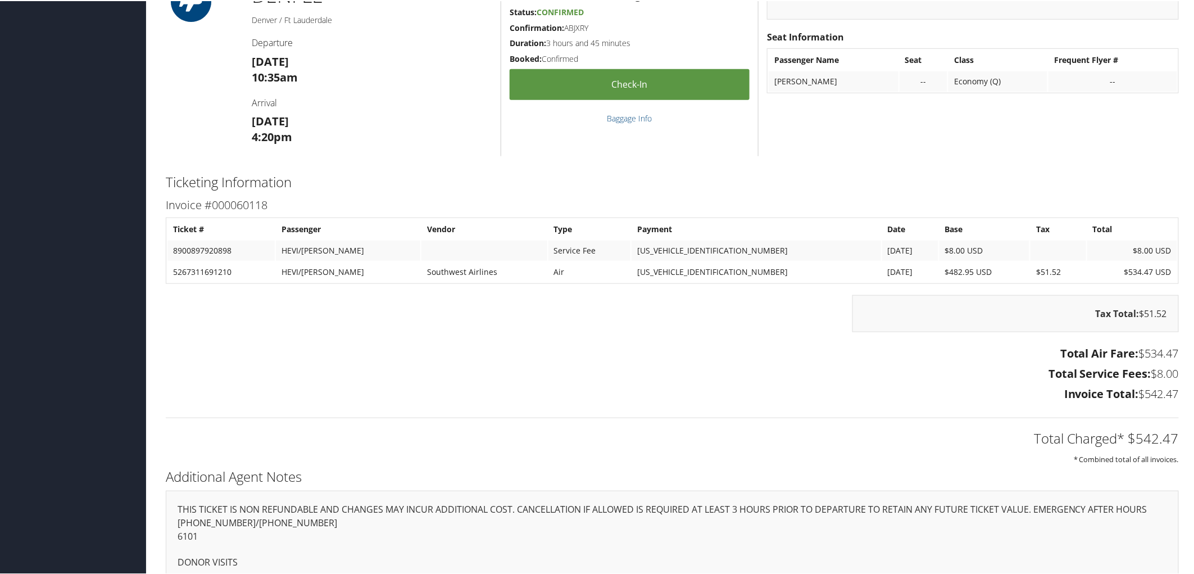
scroll to position [389, 0]
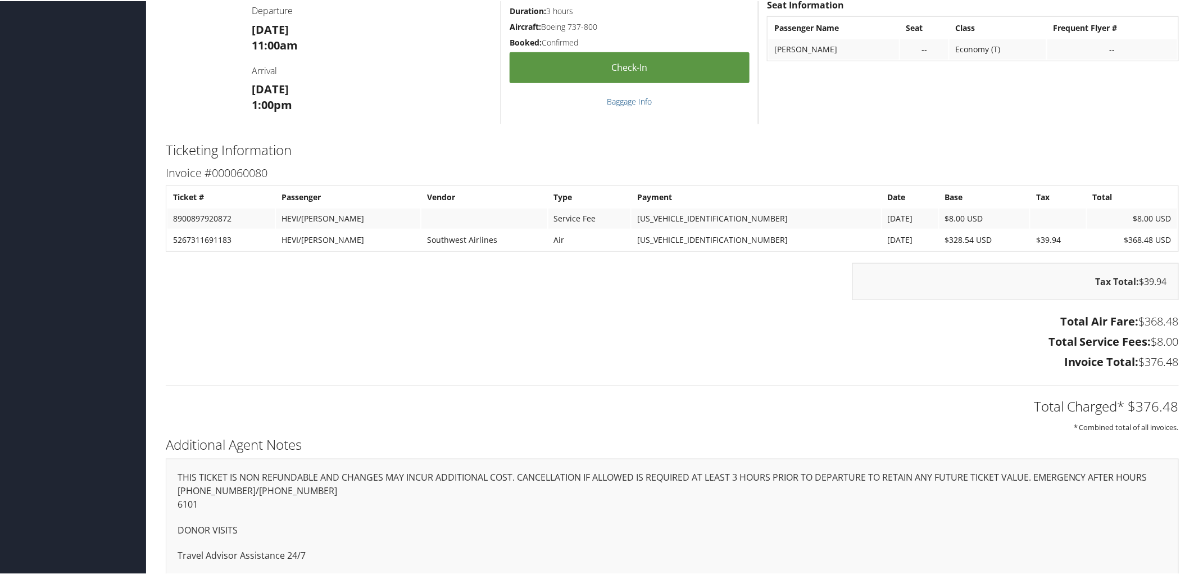
scroll to position [265, 0]
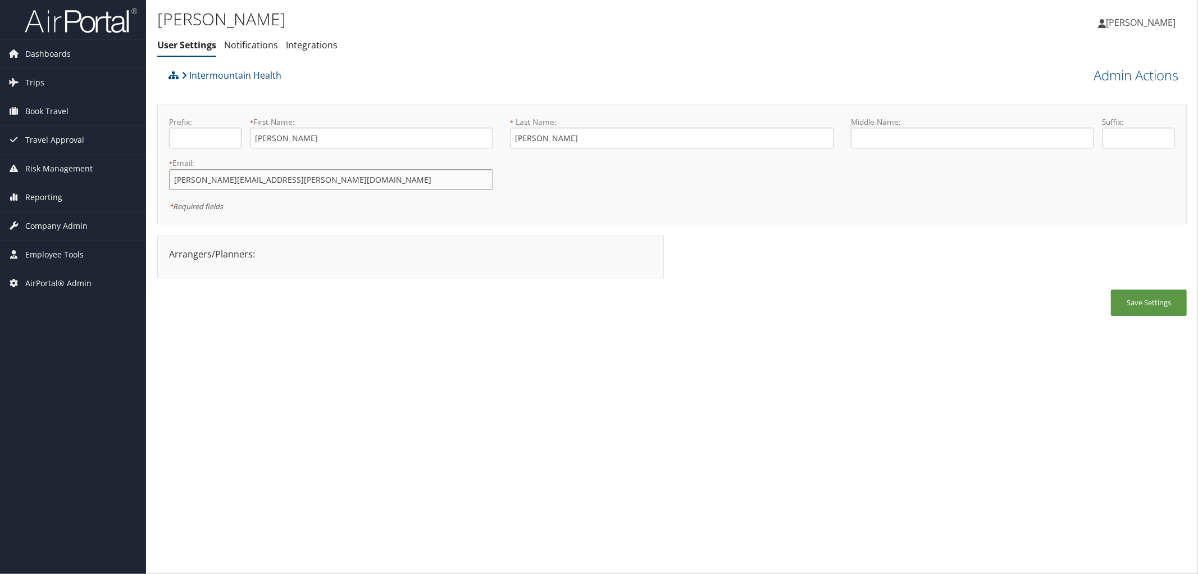
drag, startPoint x: 299, startPoint y: 187, endPoint x: 167, endPoint y: 187, distance: 131.5
click at [167, 187] on div "* Email: tiffany.jones@selecthealth.org This field is required" at bounding box center [331, 177] width 341 height 41
click at [431, 70] on div "Intermountain Health" at bounding box center [544, 79] width 756 height 30
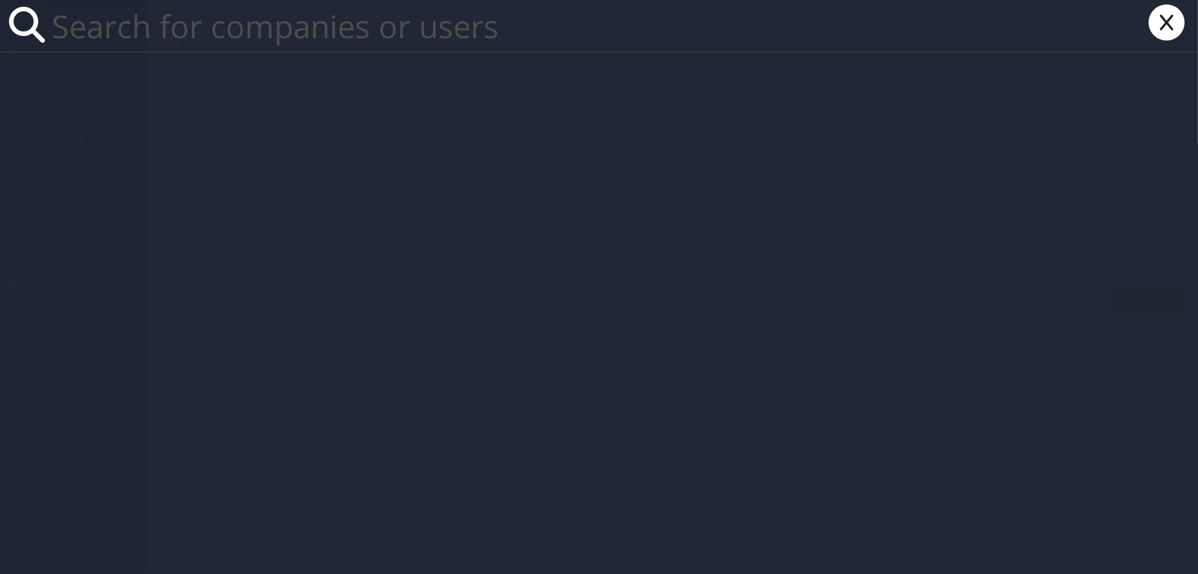
paste input "tomoki.sempokuya@imail.org"
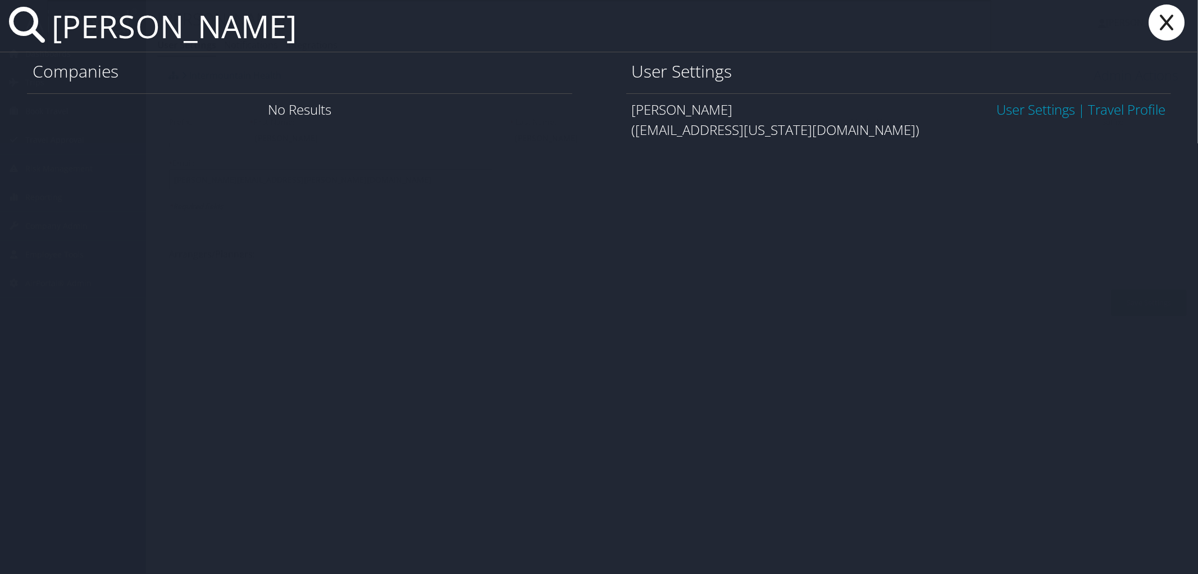
type input "tomoki sempokuya"
click at [1030, 104] on link "User Settings" at bounding box center [1036, 109] width 79 height 19
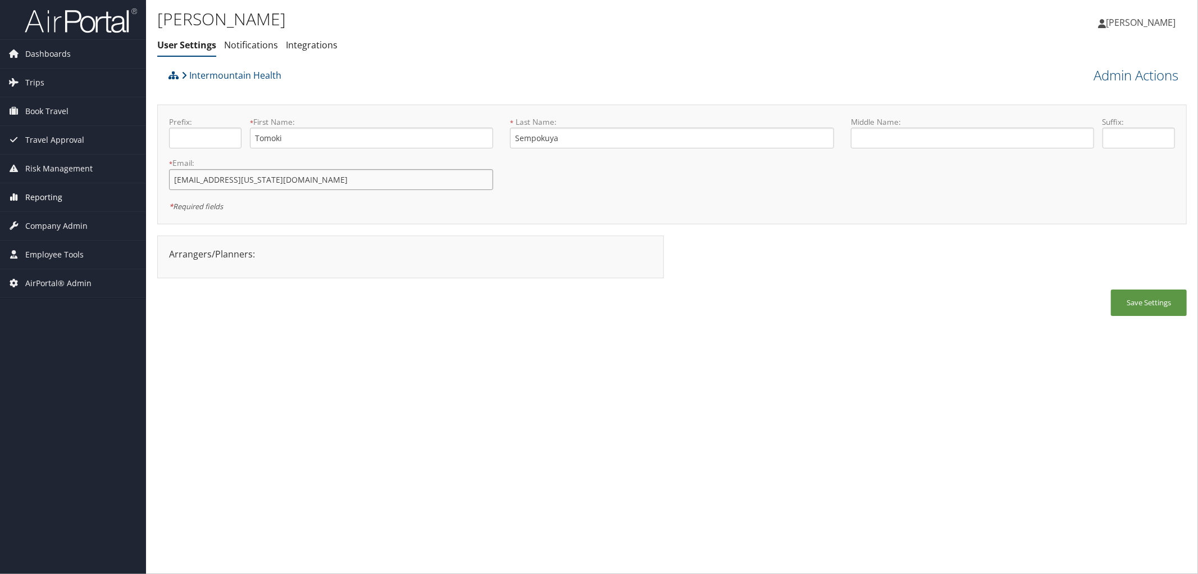
drag, startPoint x: 279, startPoint y: 184, endPoint x: 137, endPoint y: 193, distance: 142.4
click at [137, 193] on div "Dashboards AirPortal 360™ (Manager) AirPortal 360™ (Agent) My Travel Dashboard …" at bounding box center [599, 287] width 1198 height 574
click at [372, 46] on ul "User Settings Notifications Integrations" at bounding box center [500, 45] width 687 height 20
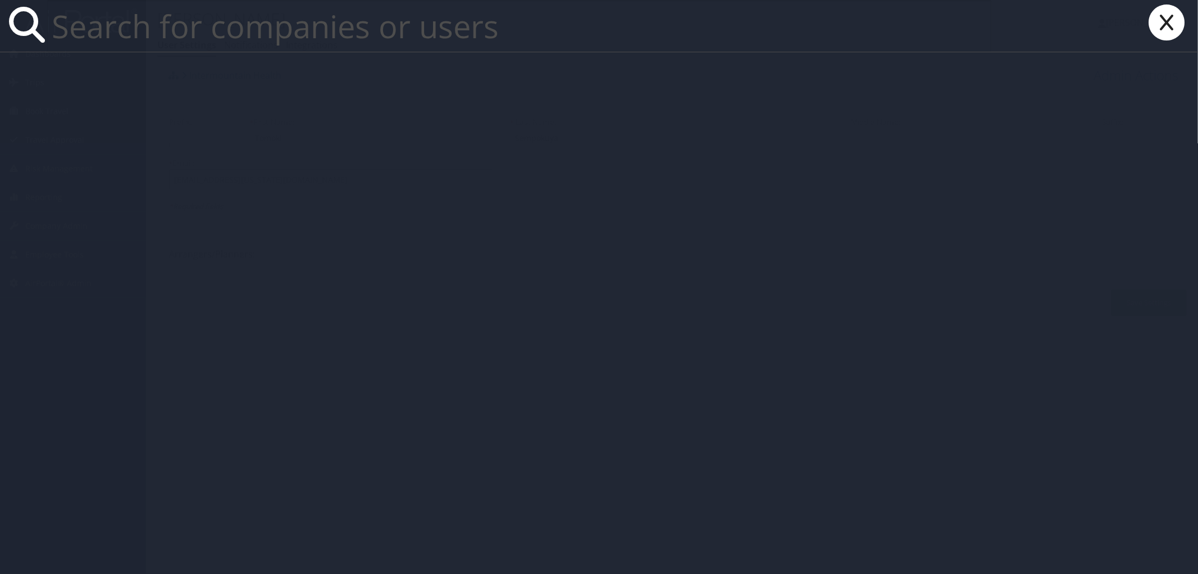
paste input "ryan.britton@imail.org"
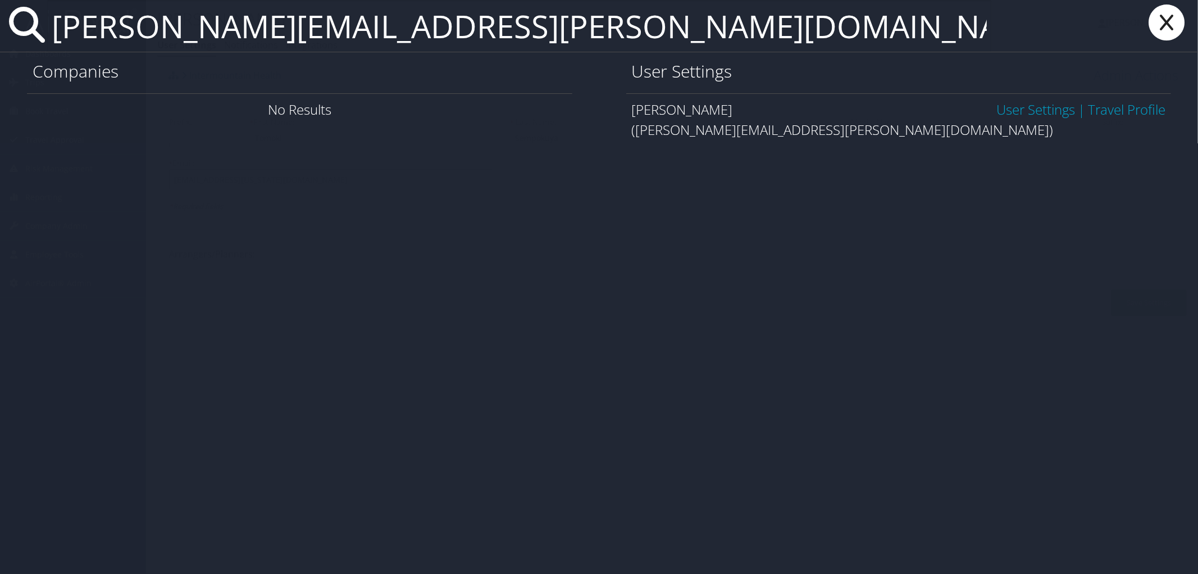
type input "ryan.britton@imail.org"
click at [1046, 113] on link "User Settings" at bounding box center [1036, 109] width 79 height 19
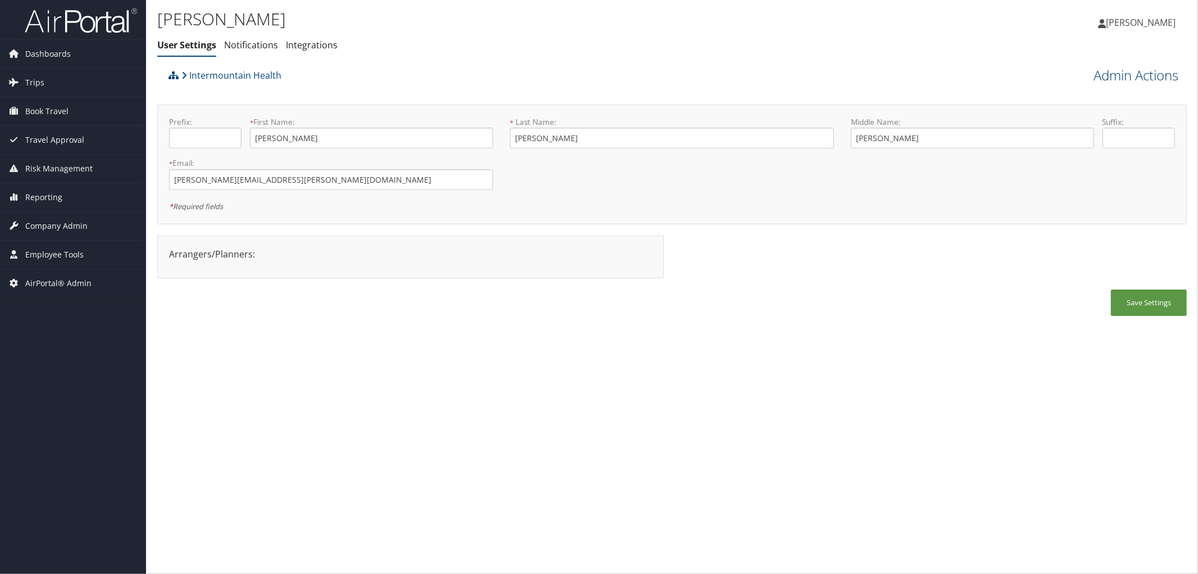
click at [1133, 77] on link "Admin Actions" at bounding box center [1136, 75] width 85 height 19
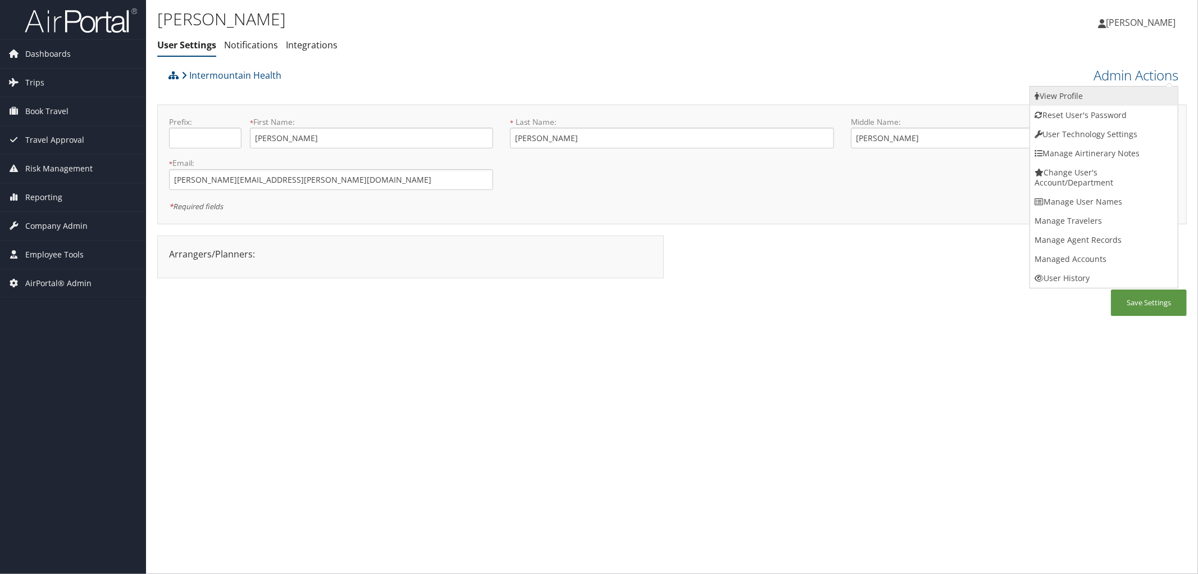
click at [1052, 100] on link "View Profile" at bounding box center [1104, 96] width 148 height 19
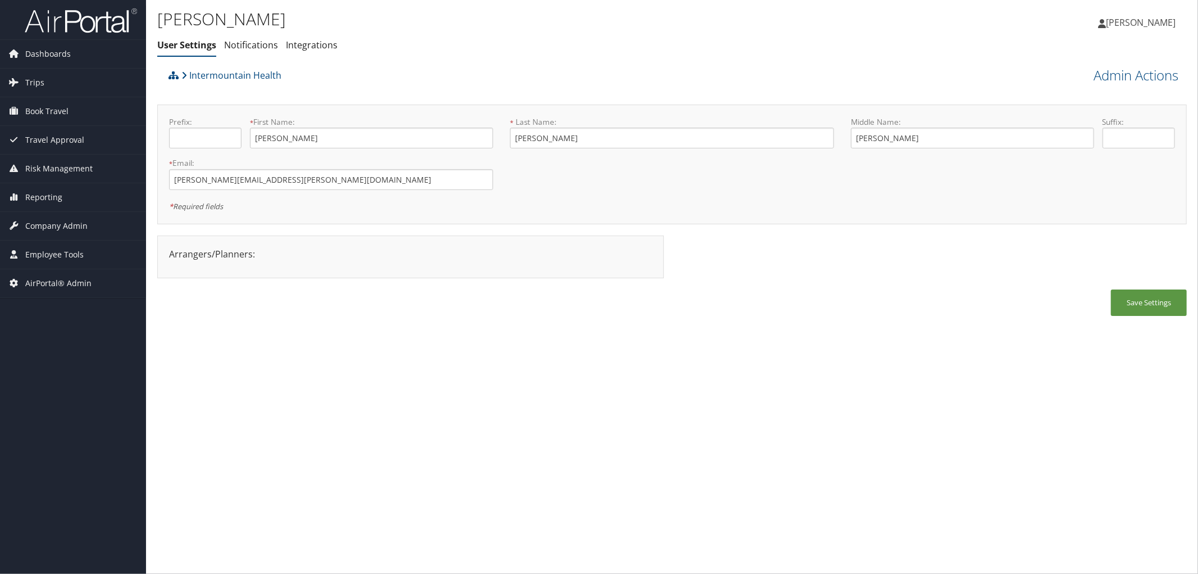
click at [352, 70] on div "Intermountain Health" at bounding box center [544, 79] width 756 height 30
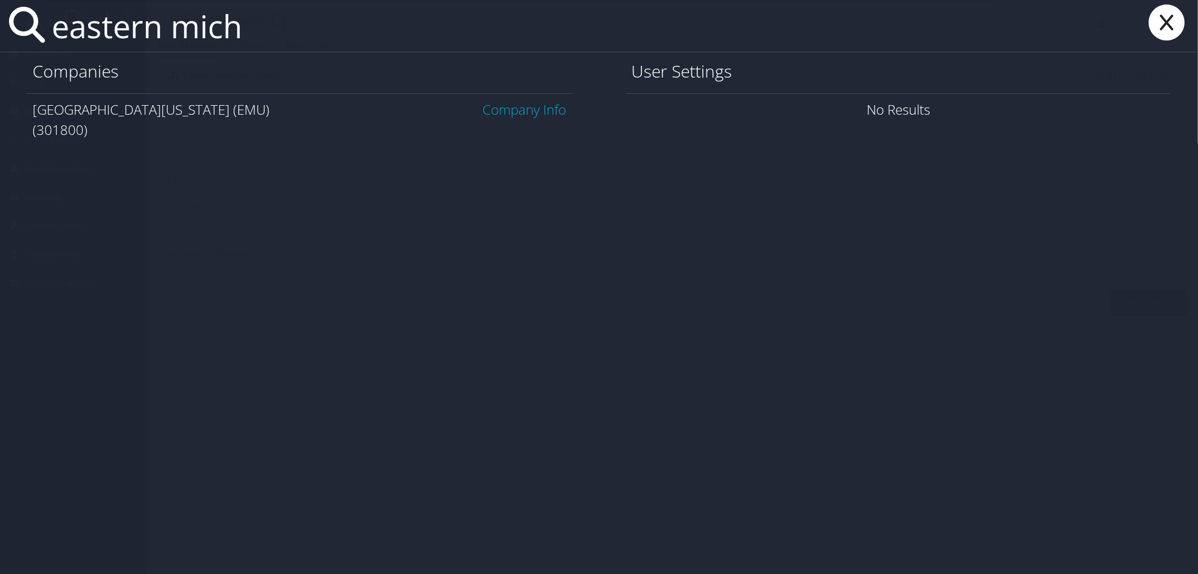
type input "eastern mich"
click at [519, 105] on link "Company Info" at bounding box center [525, 109] width 84 height 19
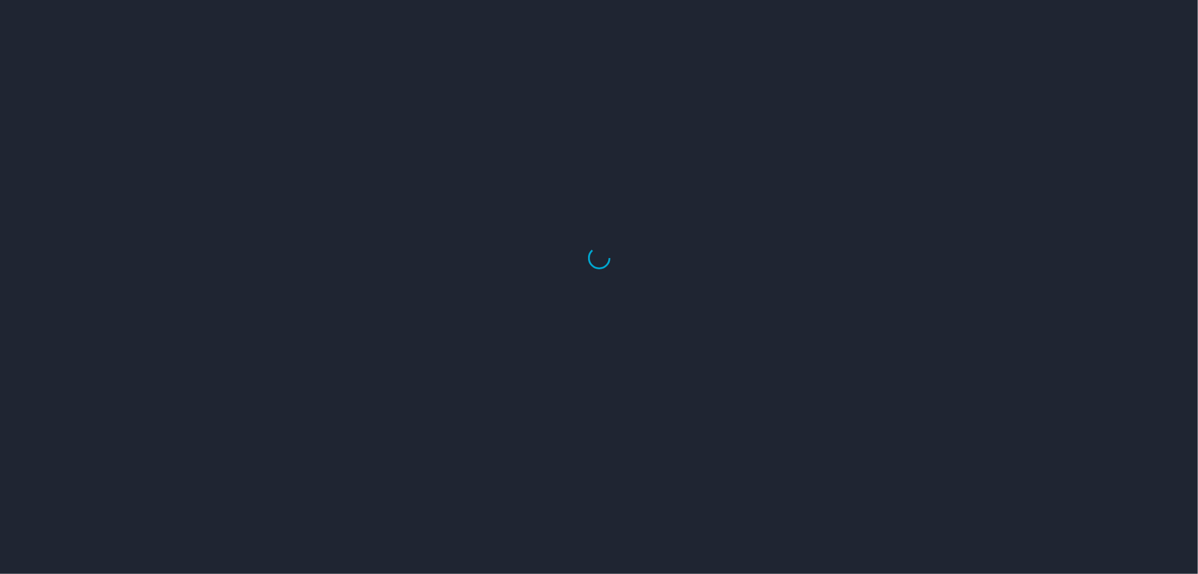
select select "US"
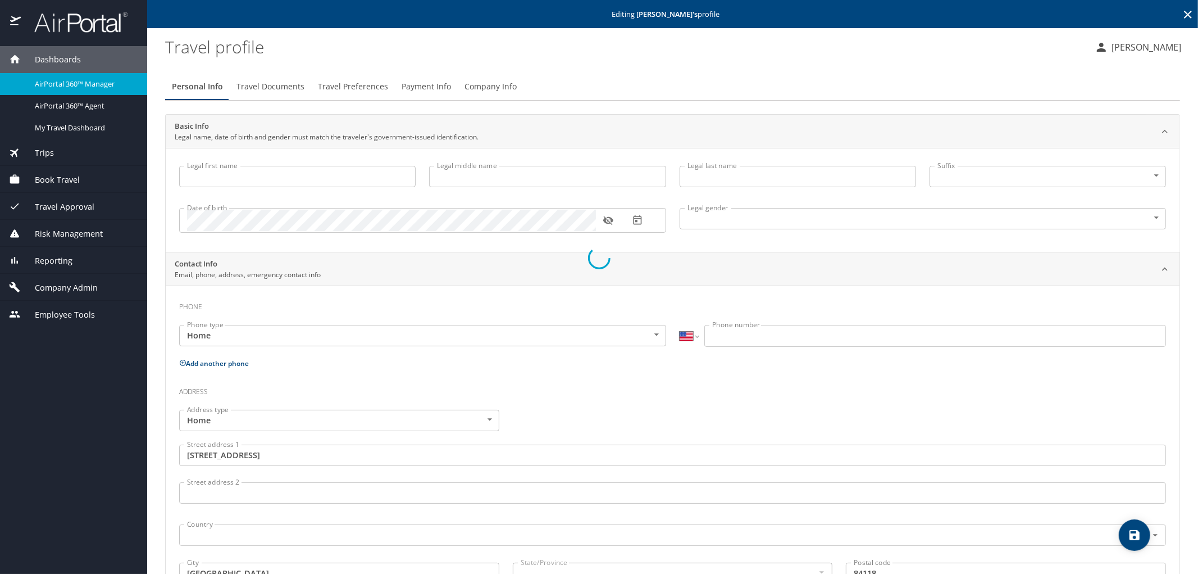
type input "[PERSON_NAME]"
type input "[DEMOGRAPHIC_DATA]"
type input "[GEOGRAPHIC_DATA]"
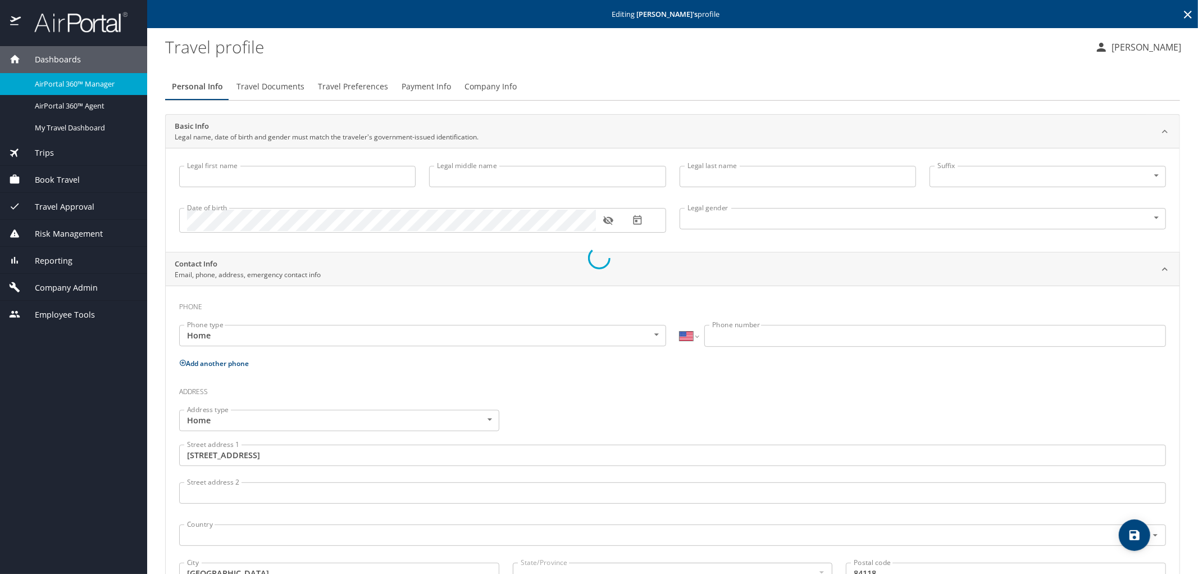
type input "[GEOGRAPHIC_DATA]"
select select "US"
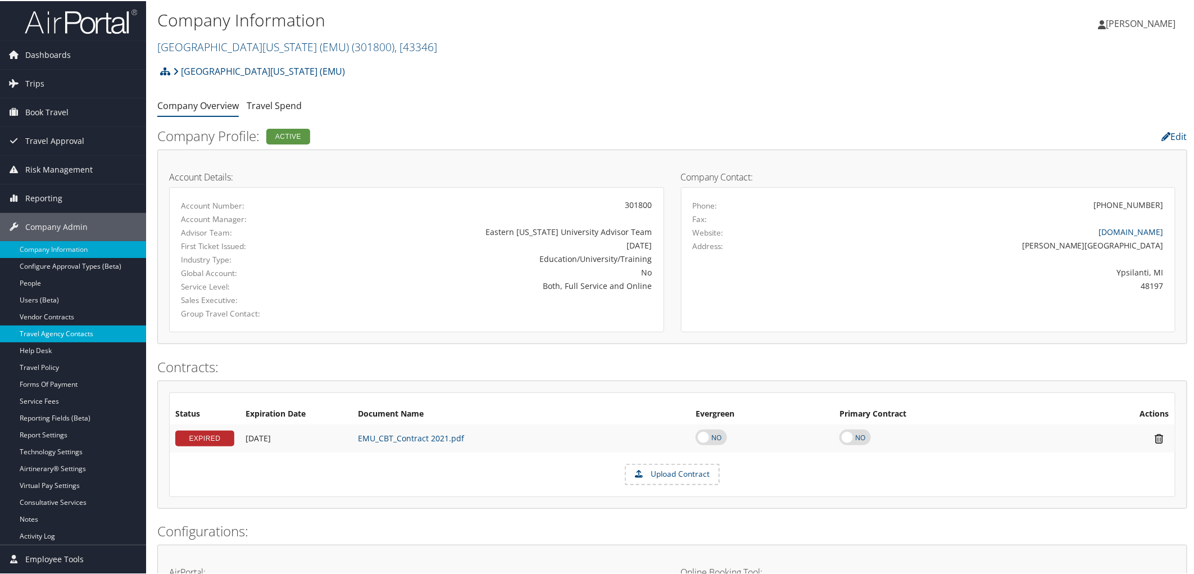
click at [89, 330] on link "Travel Agency Contacts" at bounding box center [73, 332] width 146 height 17
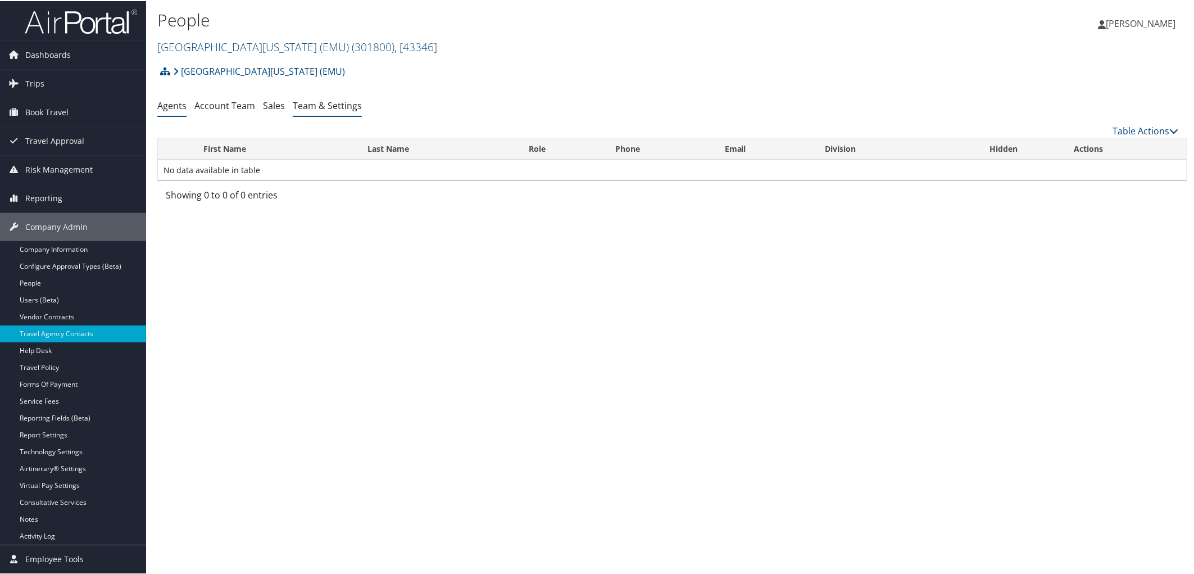
click at [324, 105] on link "Team & Settings" at bounding box center [327, 104] width 69 height 12
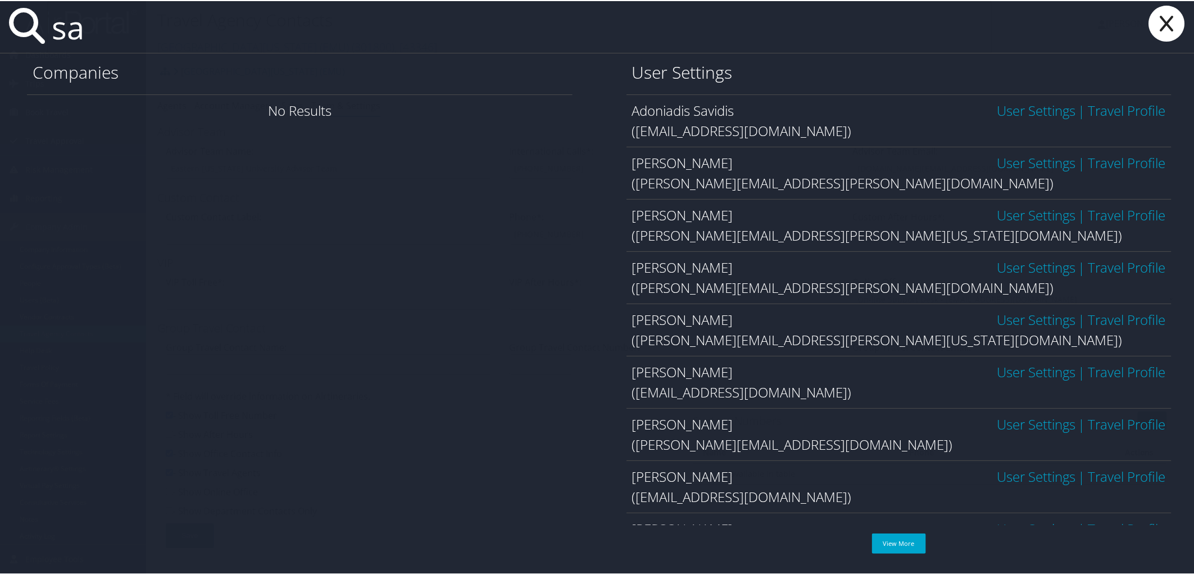
type input "s"
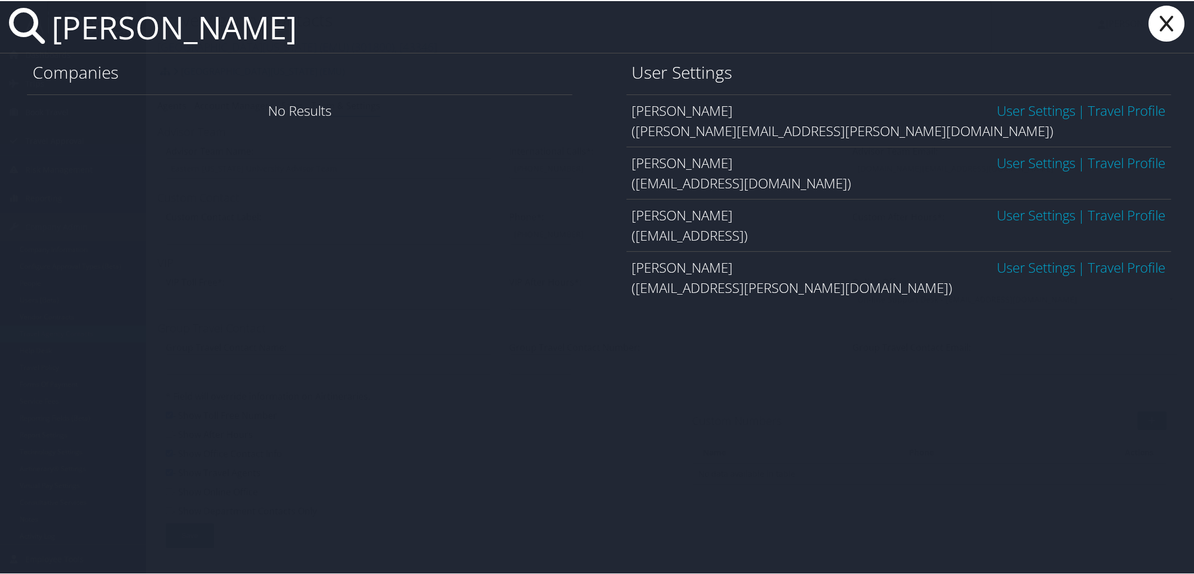
type input "[PERSON_NAME]"
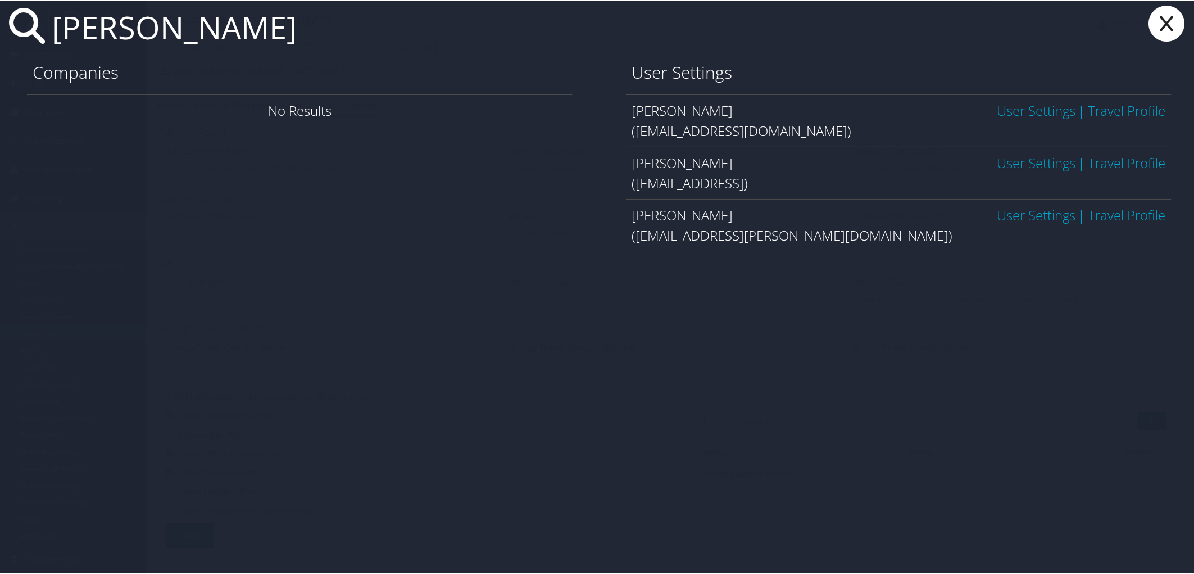
click at [1000, 210] on link "User Settings" at bounding box center [1036, 214] width 79 height 19
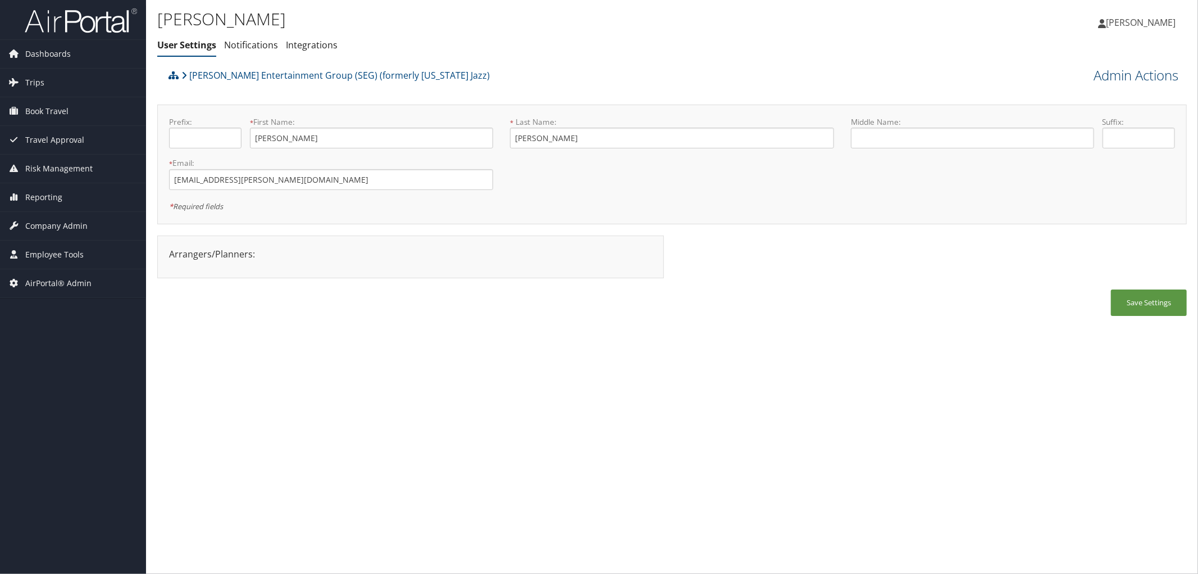
click at [1097, 74] on link "Admin Actions" at bounding box center [1136, 75] width 85 height 19
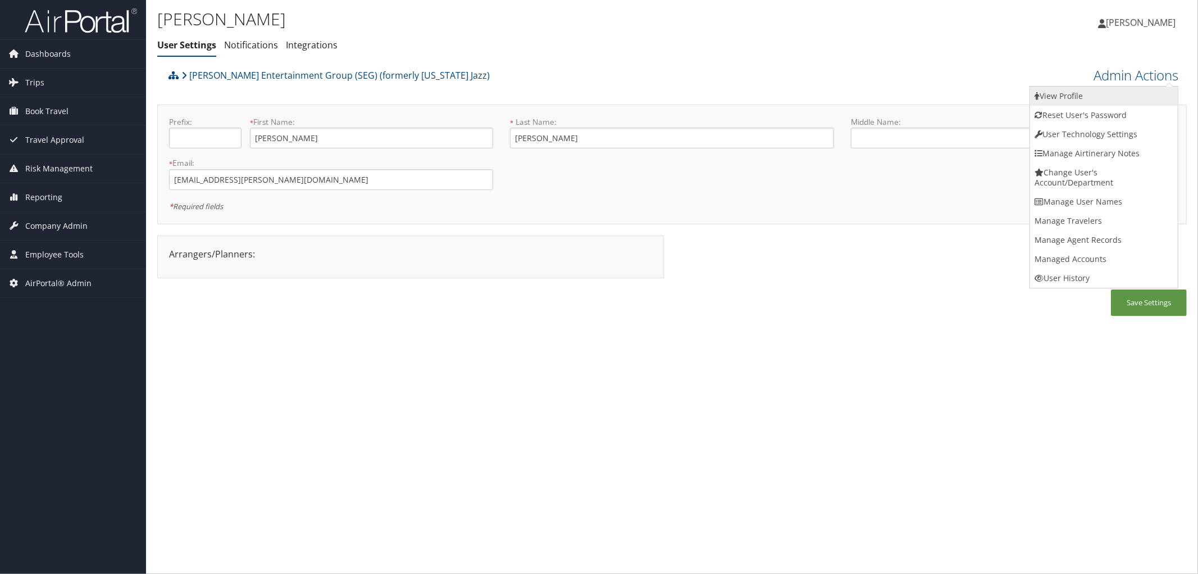
click at [1077, 99] on link "View Profile" at bounding box center [1104, 96] width 148 height 19
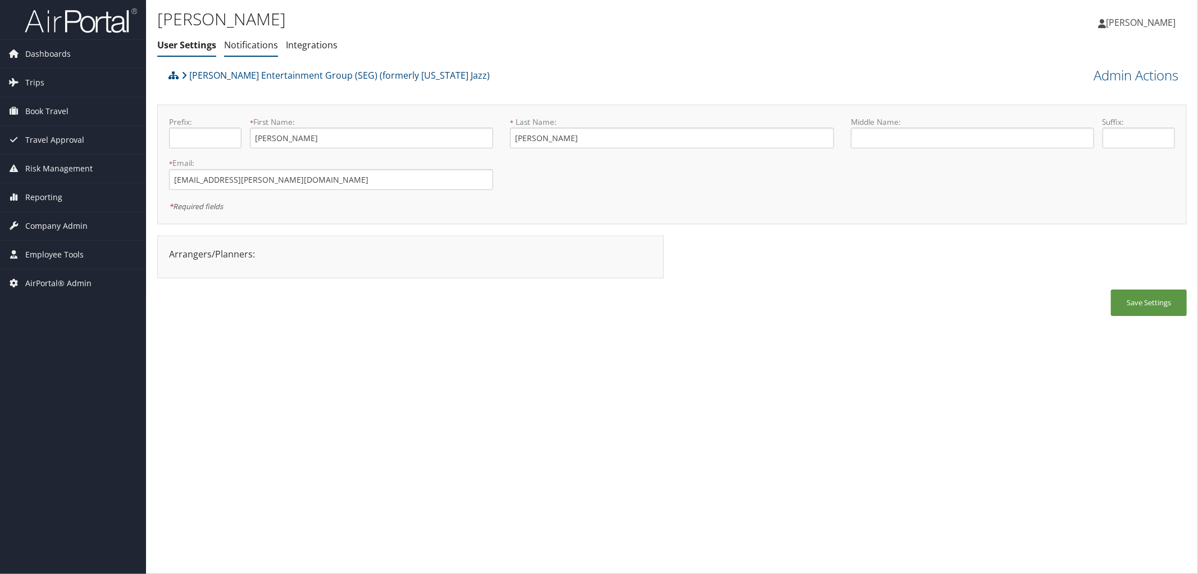
click at [257, 49] on link "Notifications" at bounding box center [251, 45] width 54 height 12
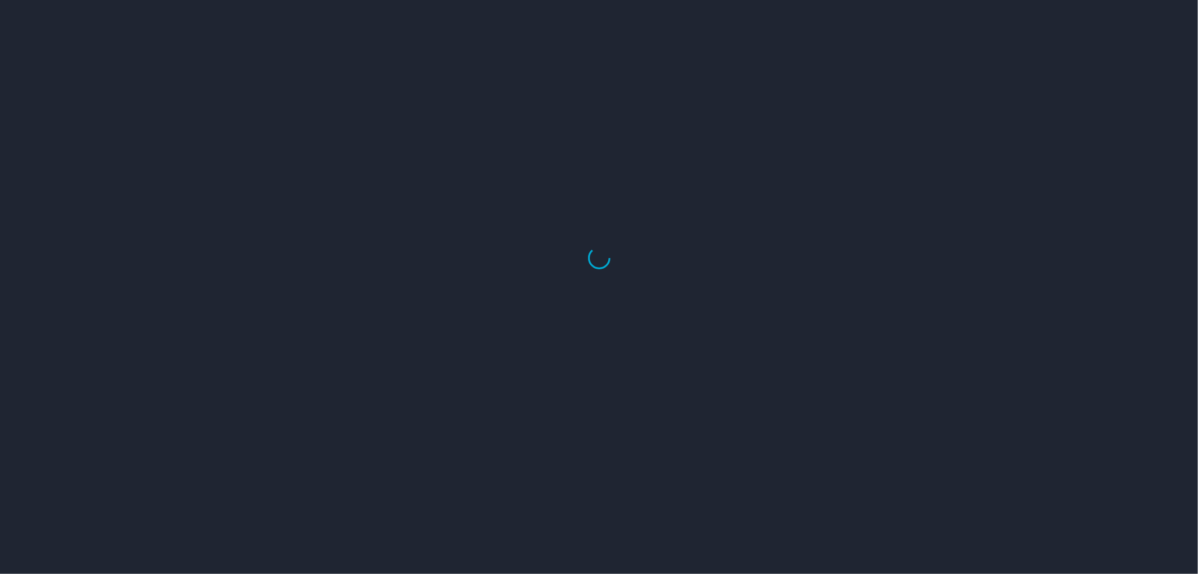
select select "US"
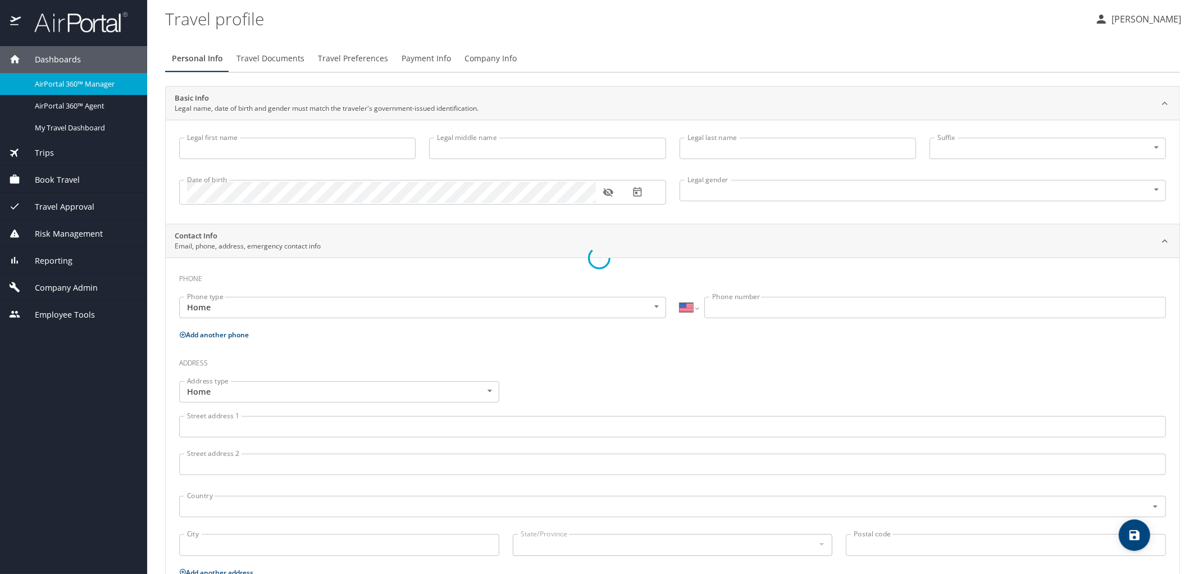
type input "[PERSON_NAME]"
type input "Male"
type input "Cameron"
type input "Capel"
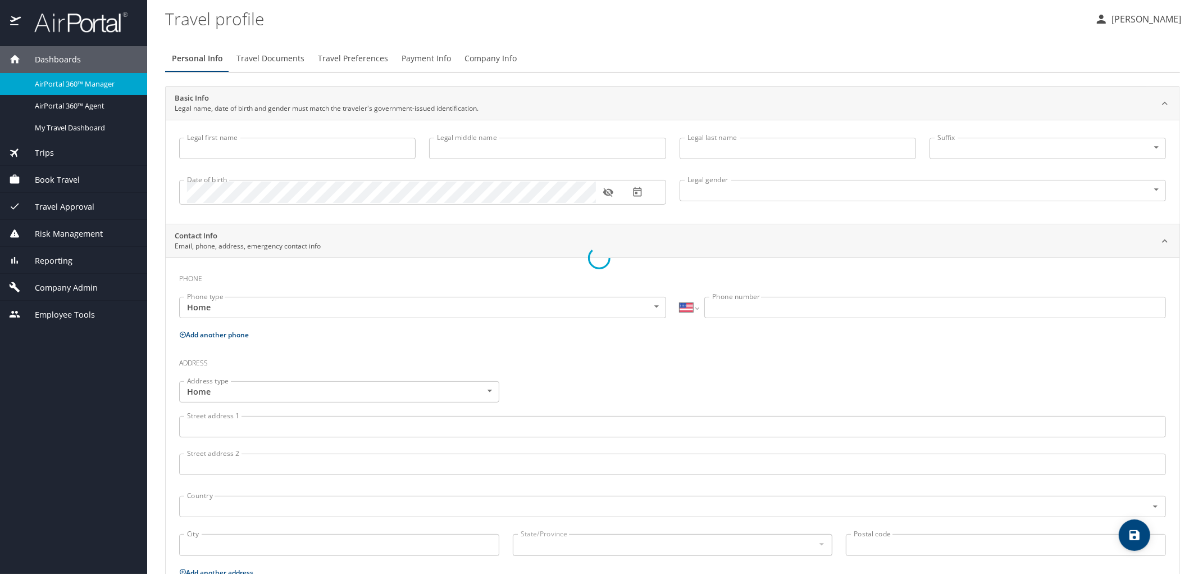
type input "(704) 526-7023"
select select "US"
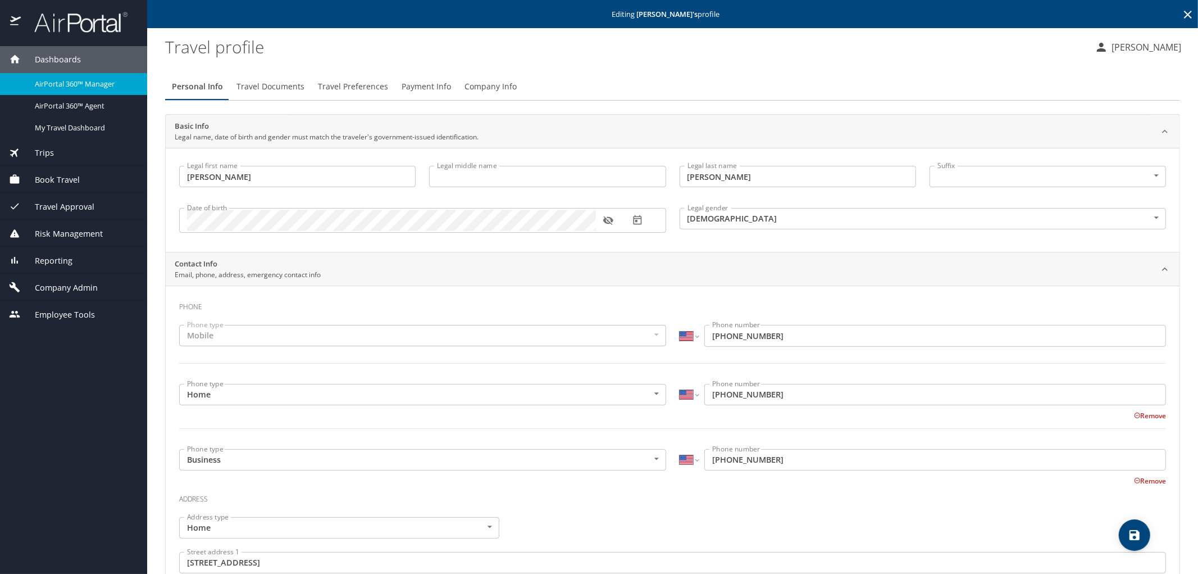
click at [471, 85] on span "Company Info" at bounding box center [491, 87] width 52 height 14
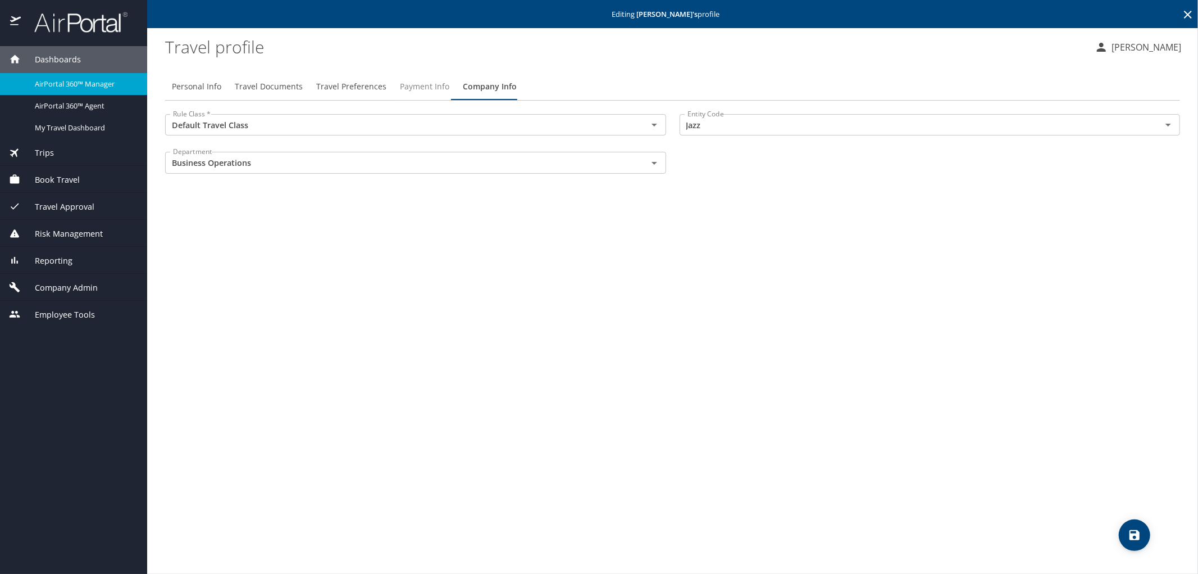
click at [427, 90] on span "Payment Info" at bounding box center [424, 87] width 49 height 14
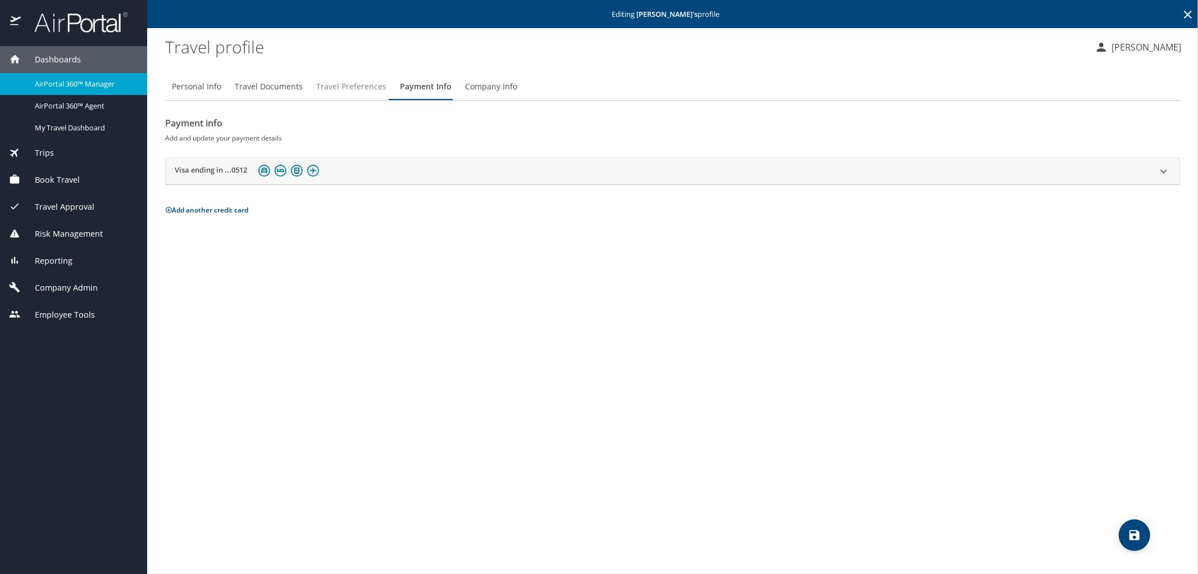
click at [358, 85] on span "Travel Preferences" at bounding box center [351, 87] width 70 height 14
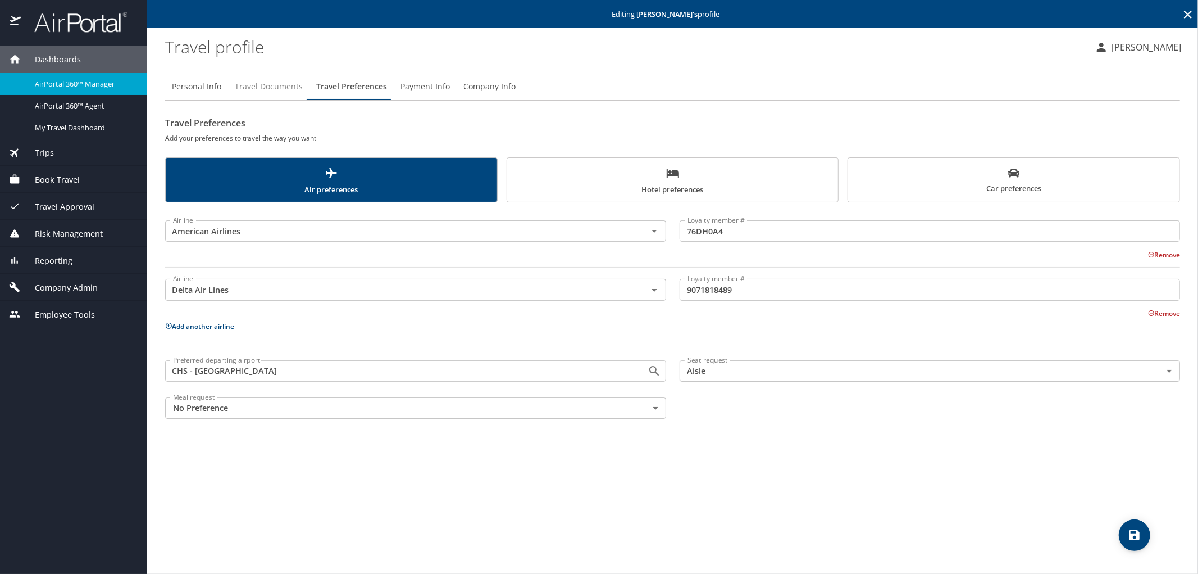
click at [270, 87] on span "Travel Documents" at bounding box center [269, 87] width 68 height 14
